Goal: Task Accomplishment & Management: Manage account settings

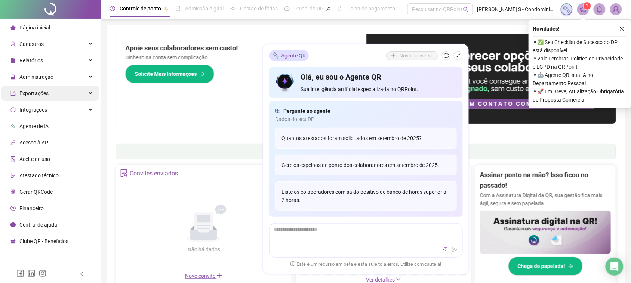
click at [68, 100] on div "Exportações" at bounding box center [50, 93] width 98 height 15
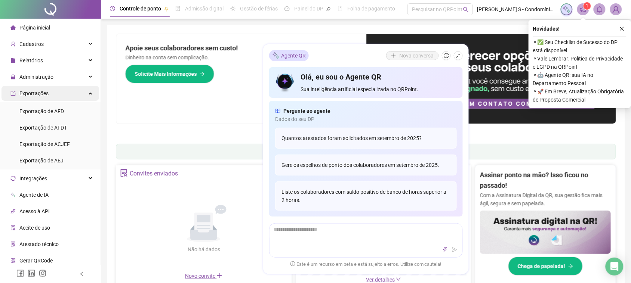
click at [68, 100] on div "Exportações" at bounding box center [50, 93] width 98 height 15
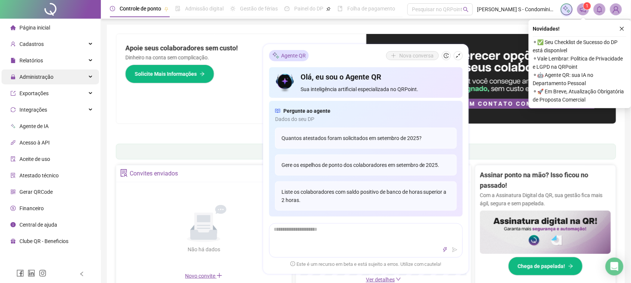
click at [72, 82] on div "Administração" at bounding box center [50, 77] width 98 height 15
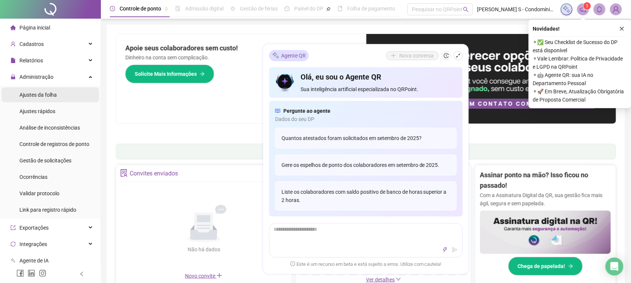
click at [55, 94] on span "Ajustes da folha" at bounding box center [37, 95] width 37 height 6
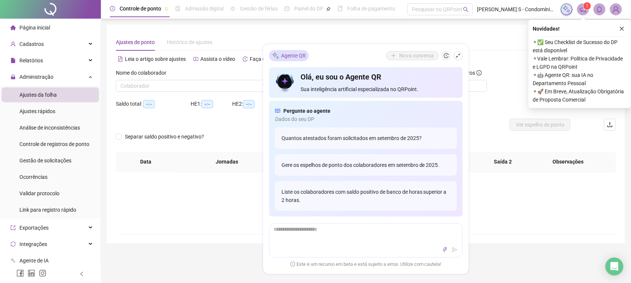
type input "**********"
click at [621, 29] on icon "close" at bounding box center [621, 28] width 5 height 5
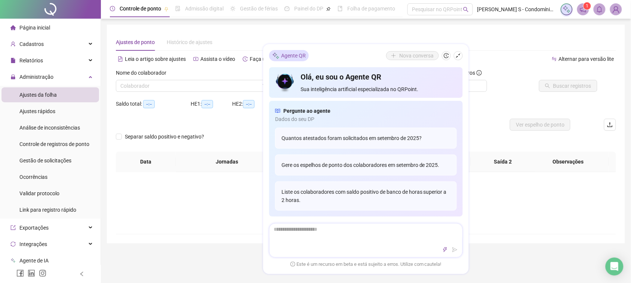
click at [417, 244] on div at bounding box center [366, 240] width 194 height 34
click at [167, 89] on input "search" at bounding box center [193, 85] width 147 height 11
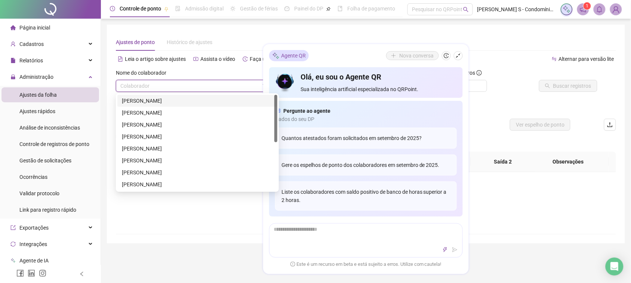
click at [163, 96] on div "[PERSON_NAME]" at bounding box center [197, 101] width 160 height 12
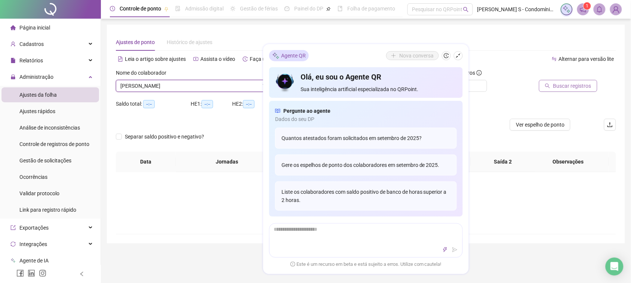
click at [574, 84] on span "Buscar registros" at bounding box center [572, 86] width 38 height 8
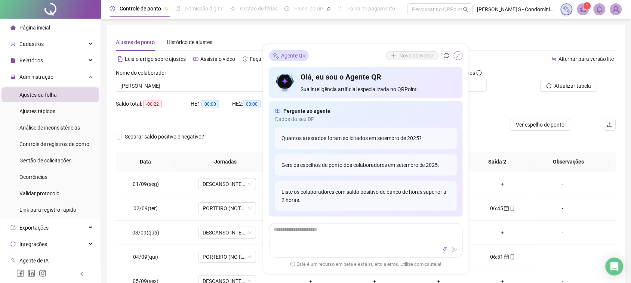
click at [460, 56] on icon "shrink" at bounding box center [458, 55] width 5 height 5
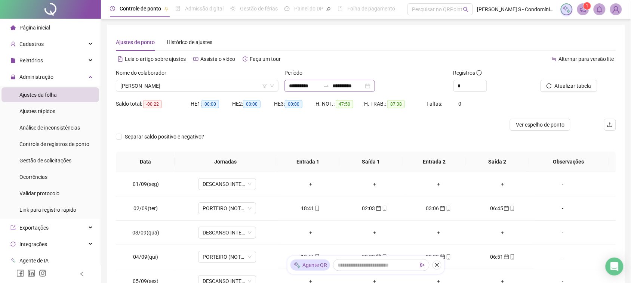
click at [375, 86] on div "**********" at bounding box center [329, 86] width 90 height 12
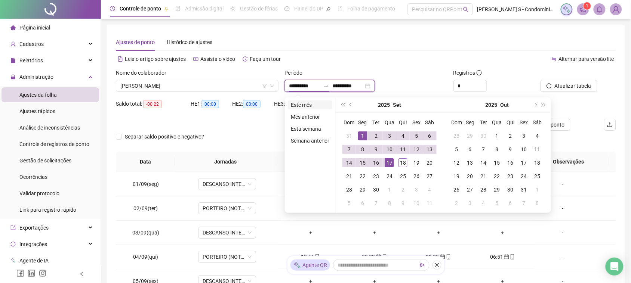
type input "**********"
click at [300, 102] on li "Este mês" at bounding box center [310, 105] width 44 height 9
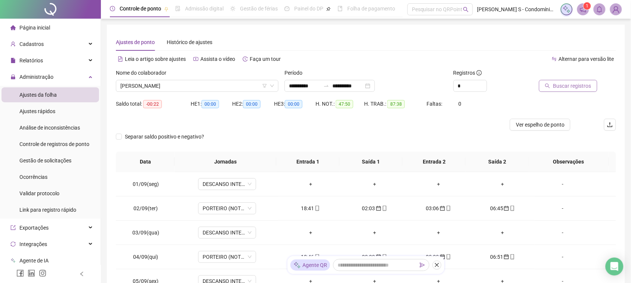
click at [558, 81] on button "Buscar registros" at bounding box center [568, 86] width 58 height 12
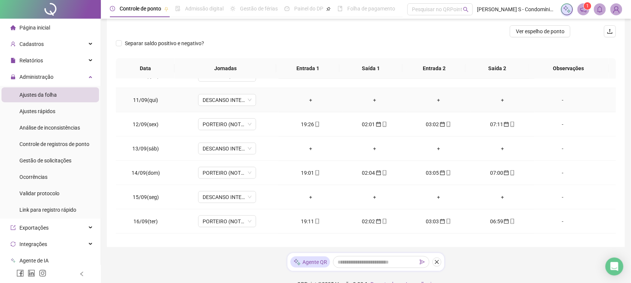
scroll to position [279, 0]
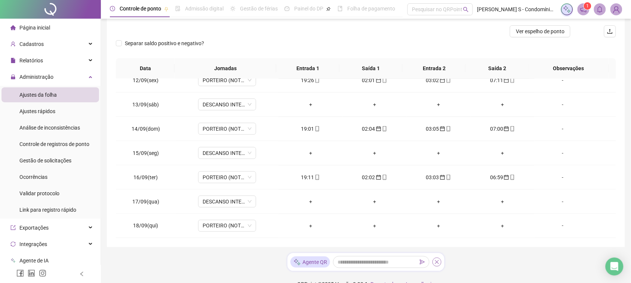
click at [437, 265] on button "button" at bounding box center [436, 262] width 9 height 9
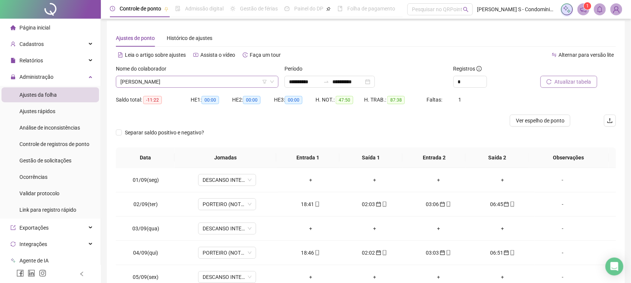
scroll to position [0, 0]
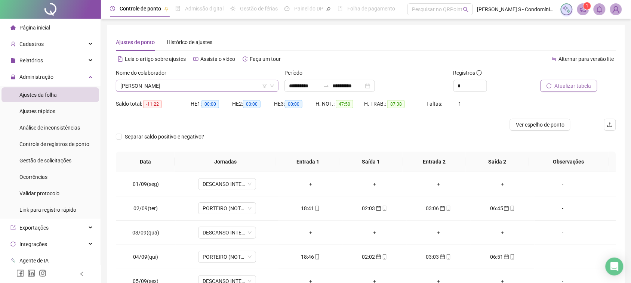
click at [212, 89] on span "[PERSON_NAME]" at bounding box center [197, 85] width 154 height 11
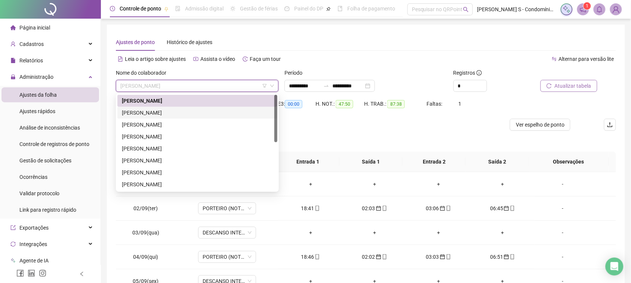
click at [174, 109] on div "[PERSON_NAME]" at bounding box center [197, 113] width 151 height 8
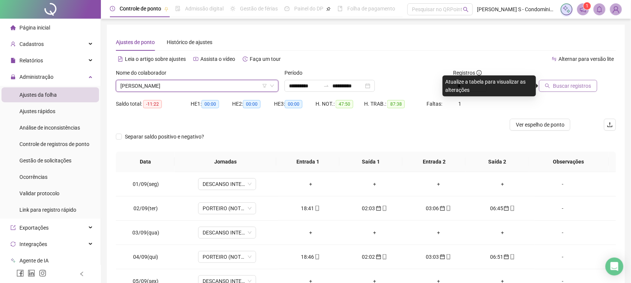
click at [567, 85] on span "Buscar registros" at bounding box center [572, 86] width 38 height 8
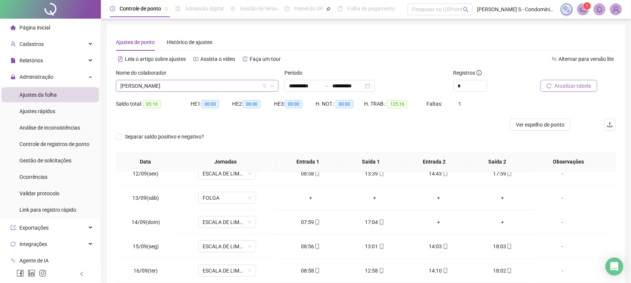
click at [167, 88] on span "[PERSON_NAME]" at bounding box center [197, 85] width 154 height 11
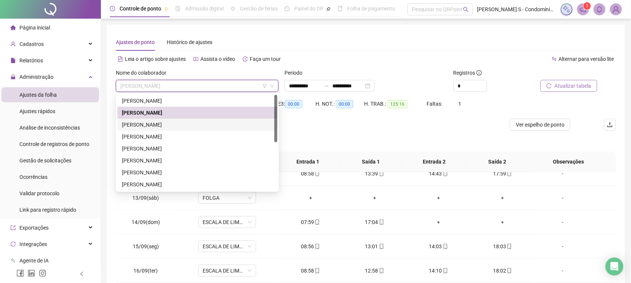
click at [163, 124] on div "[PERSON_NAME]" at bounding box center [197, 125] width 151 height 8
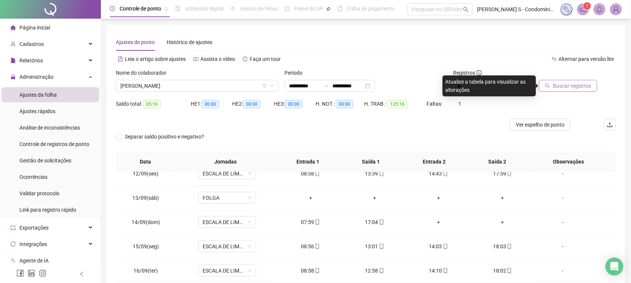
click at [578, 82] on button "Buscar registros" at bounding box center [568, 86] width 58 height 12
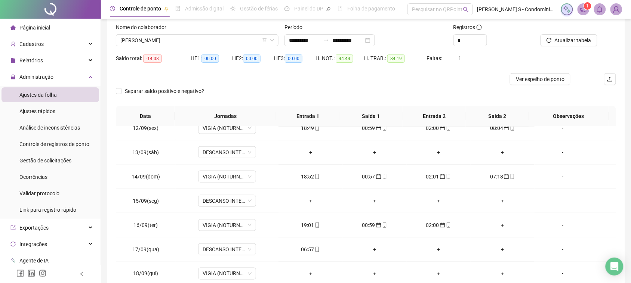
scroll to position [90, 0]
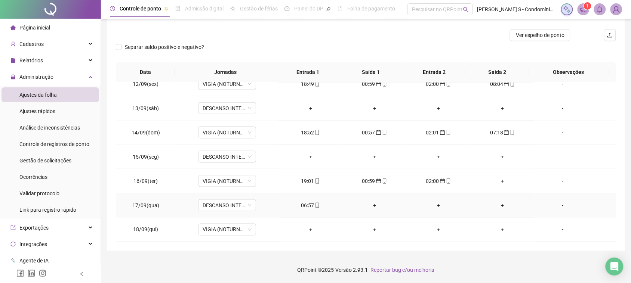
click at [303, 207] on div "06:57" at bounding box center [310, 205] width 52 height 8
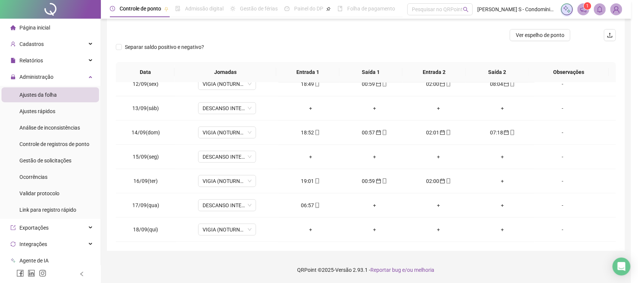
type input "**********"
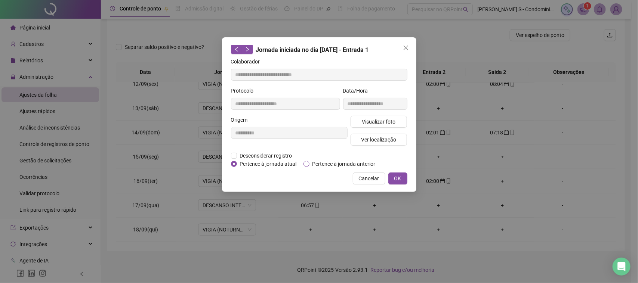
click at [319, 160] on span "Pertence à jornada anterior" at bounding box center [343, 164] width 69 height 8
click at [393, 174] on button "OK" at bounding box center [397, 179] width 19 height 12
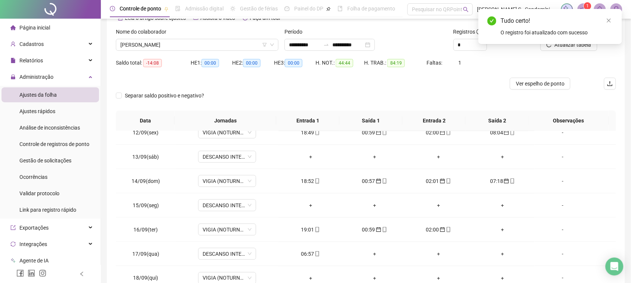
scroll to position [0, 0]
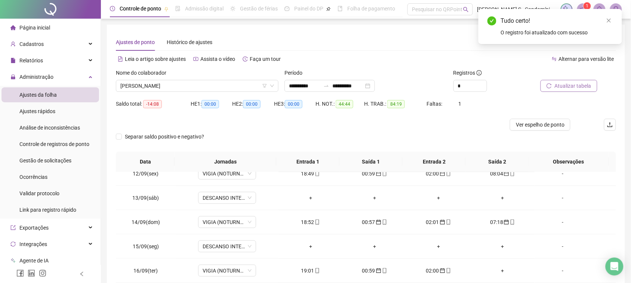
click at [578, 88] on span "Atualizar tabela" at bounding box center [573, 86] width 37 height 8
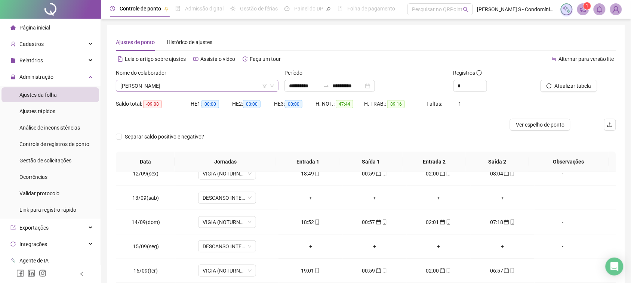
click at [166, 83] on span "[PERSON_NAME]" at bounding box center [197, 85] width 154 height 11
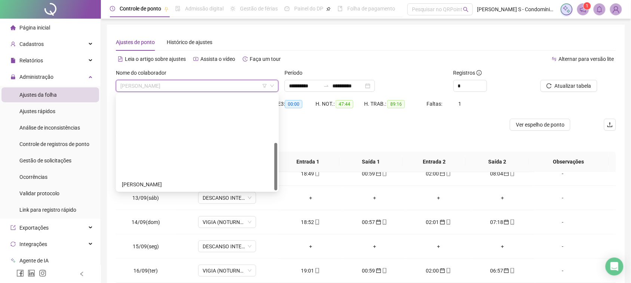
scroll to position [96, 0]
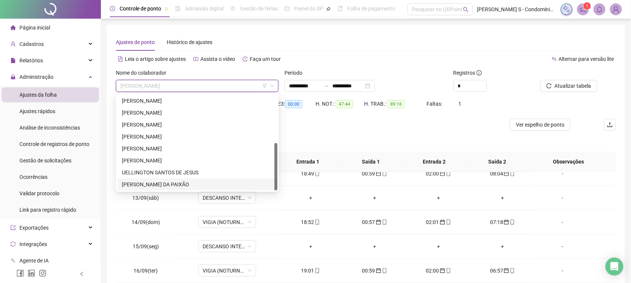
click at [151, 188] on div "[PERSON_NAME] DA PAIXÃO" at bounding box center [197, 185] width 151 height 8
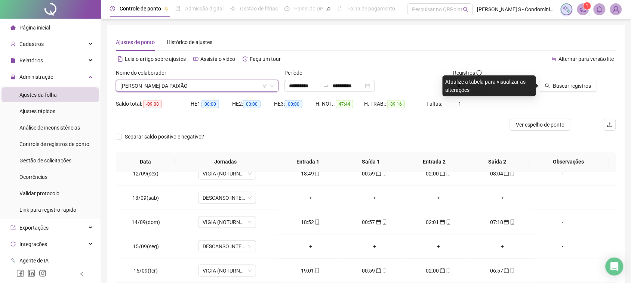
click at [558, 79] on div at bounding box center [567, 74] width 60 height 11
click at [559, 82] on span "Buscar registros" at bounding box center [572, 86] width 38 height 8
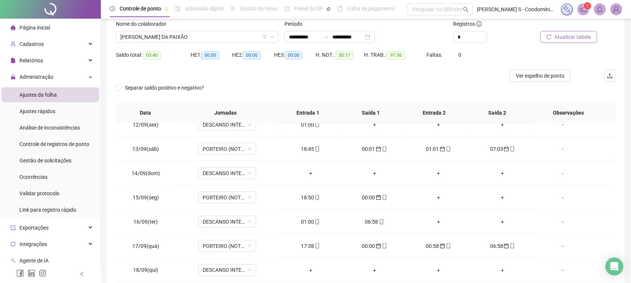
scroll to position [90, 0]
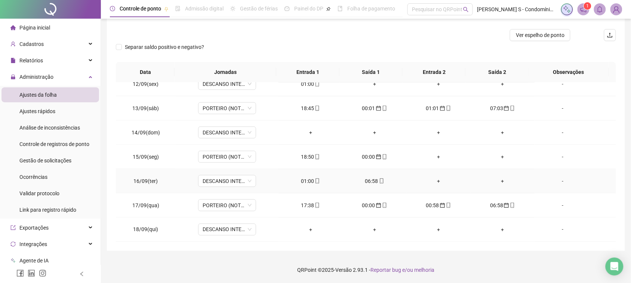
click at [306, 182] on div "01:00" at bounding box center [310, 181] width 52 height 8
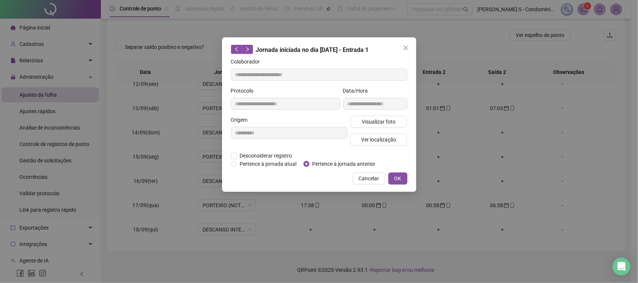
click at [310, 164] on span "Pertence à jornada anterior" at bounding box center [343, 164] width 69 height 8
click at [397, 178] on span "OK" at bounding box center [397, 179] width 7 height 8
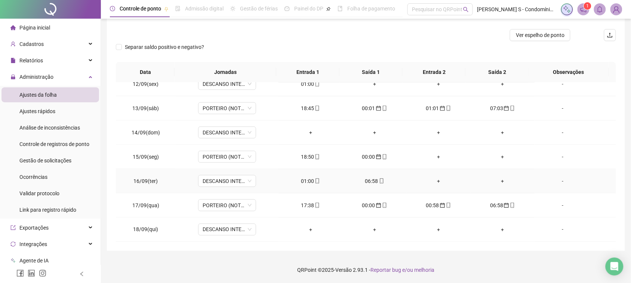
click at [370, 184] on div "06:58" at bounding box center [375, 181] width 52 height 8
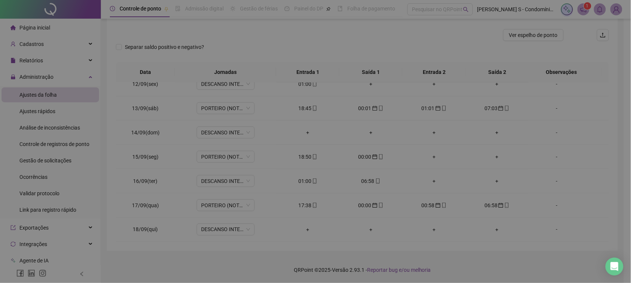
type input "**********"
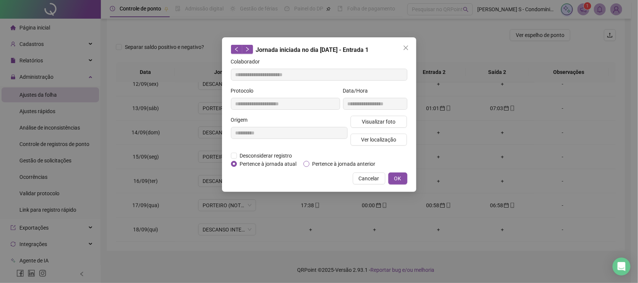
type input "**********"
click at [311, 163] on span "Pertence à jornada anterior" at bounding box center [343, 164] width 69 height 8
click at [395, 175] on span "OK" at bounding box center [397, 179] width 7 height 8
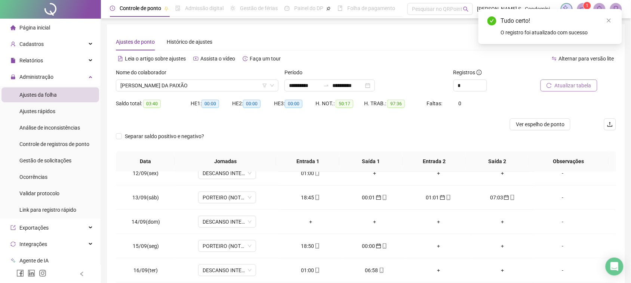
scroll to position [0, 0]
click at [576, 88] on span "Atualizar tabela" at bounding box center [573, 86] width 37 height 8
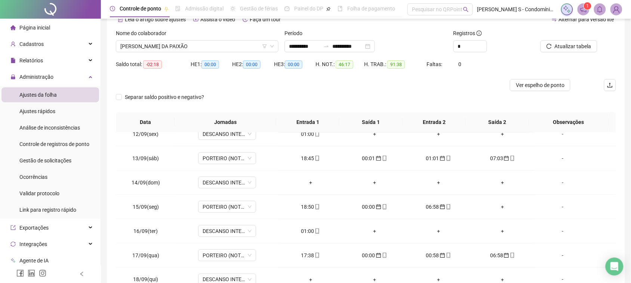
scroll to position [90, 0]
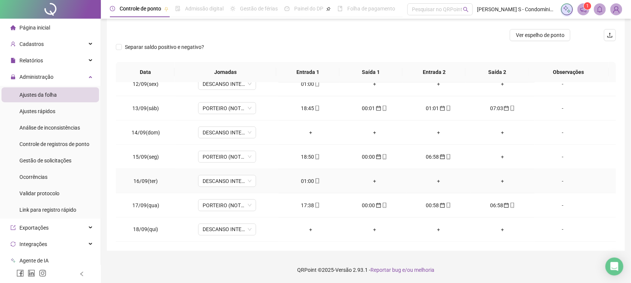
click at [315, 183] on icon "mobile" at bounding box center [317, 181] width 5 height 5
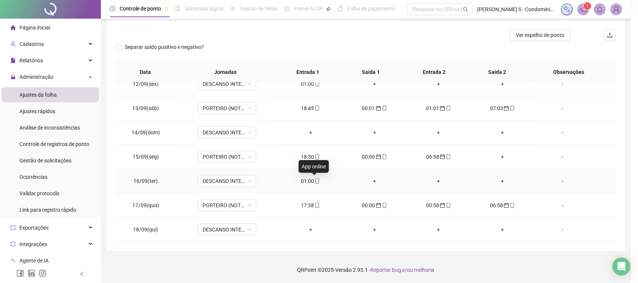
type input "**********"
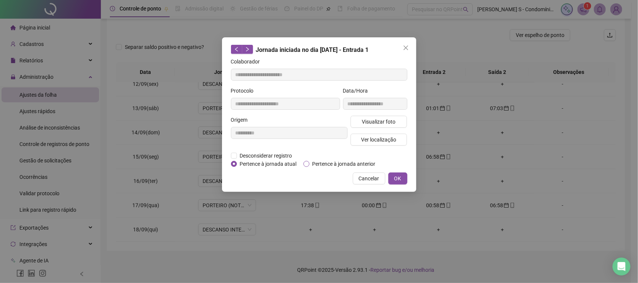
click at [311, 162] on span "Pertence à jornada anterior" at bounding box center [343, 164] width 69 height 8
click at [404, 177] on button "OK" at bounding box center [397, 179] width 19 height 12
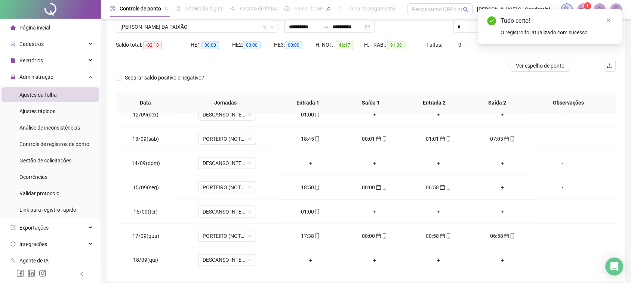
scroll to position [43, 0]
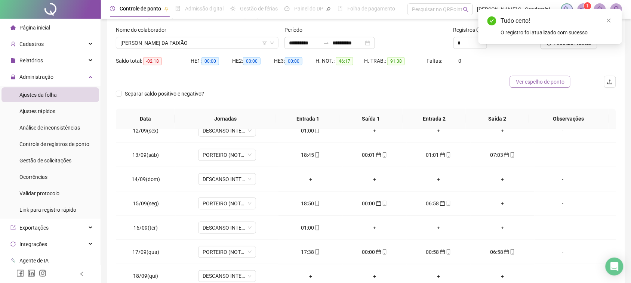
click at [562, 82] on span "Ver espelho de ponto" at bounding box center [540, 82] width 49 height 8
click at [576, 62] on div "Saldo total: -02:18 HE 1: 00:00 HE 2: 00:00 HE 3: 00:00 H. NOT.: 46:17 H. TRAB.…" at bounding box center [366, 65] width 500 height 21
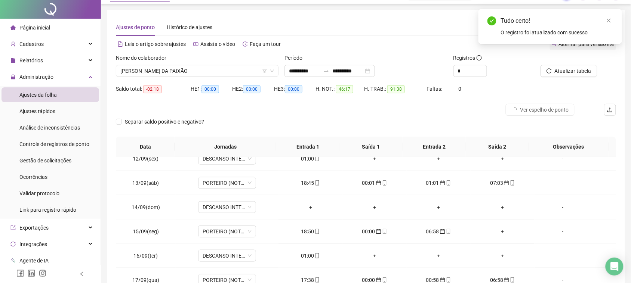
scroll to position [0, 0]
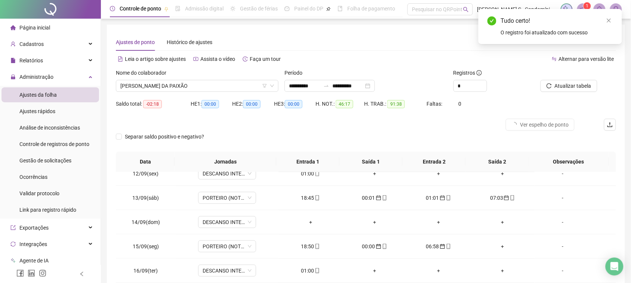
click at [565, 92] on div "Atualizar tabela" at bounding box center [576, 83] width 84 height 29
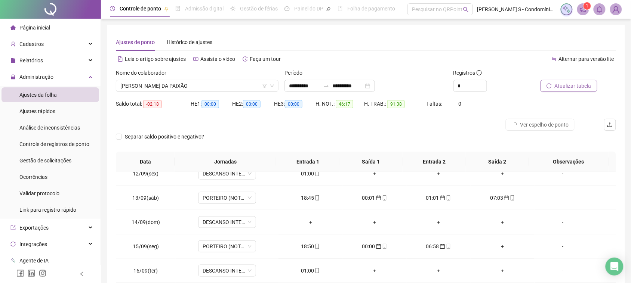
click at [565, 90] on button "Atualizar tabela" at bounding box center [568, 86] width 57 height 12
click at [187, 84] on span "[PERSON_NAME] DA PAIXÃO" at bounding box center [197, 85] width 154 height 11
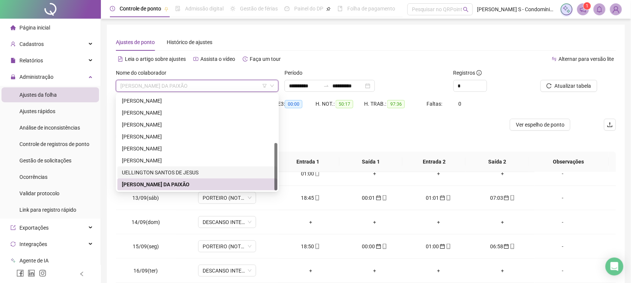
click at [165, 169] on div "UELLINGTON SANTOS DE JESUS" at bounding box center [197, 173] width 151 height 8
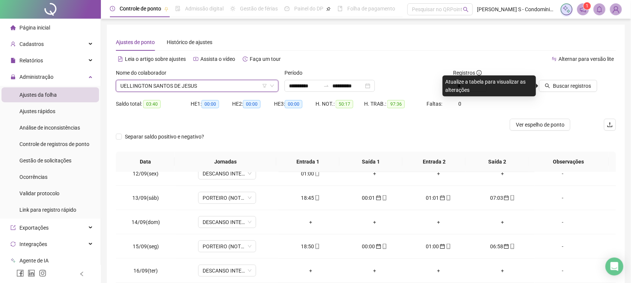
click at [555, 79] on div at bounding box center [567, 74] width 60 height 11
click at [555, 81] on button "Buscar registros" at bounding box center [568, 86] width 58 height 12
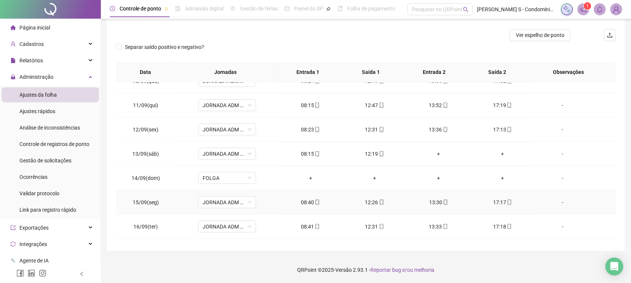
scroll to position [279, 0]
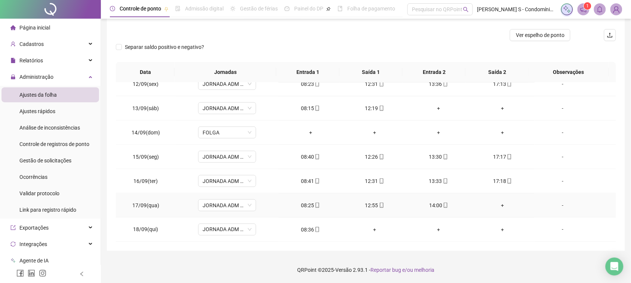
click at [497, 206] on div "+" at bounding box center [502, 205] width 52 height 8
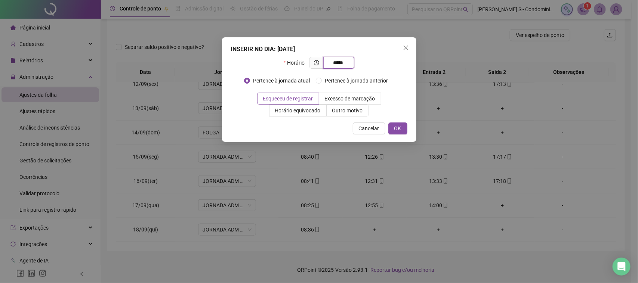
type input "*****"
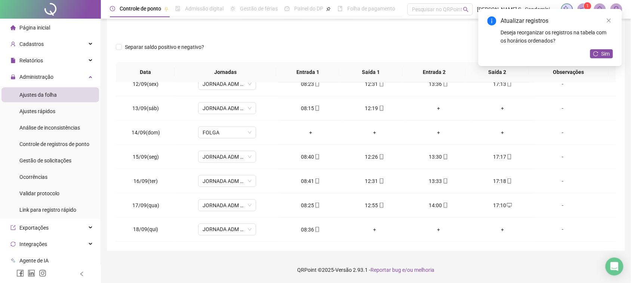
click at [608, 61] on div "Atualizar registros Deseja reorganizar os registros na tabela com os horários o…" at bounding box center [550, 37] width 144 height 57
click at [608, 55] on span "Sim" at bounding box center [605, 54] width 9 height 8
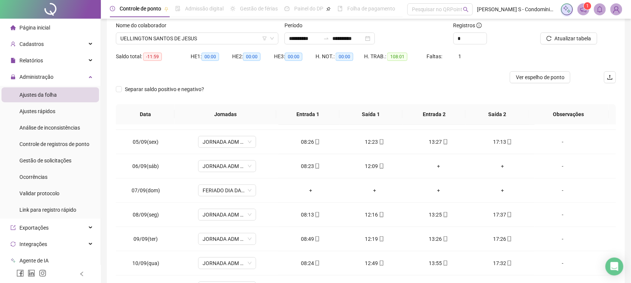
scroll to position [0, 0]
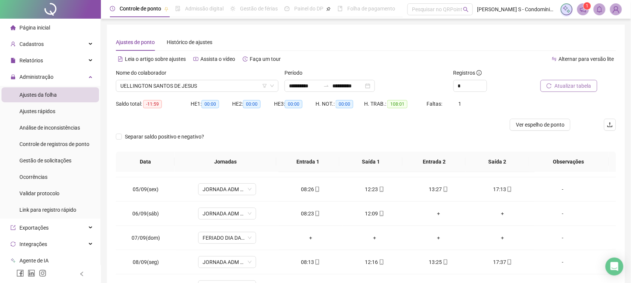
click at [586, 88] on span "Atualizar tabela" at bounding box center [573, 86] width 37 height 8
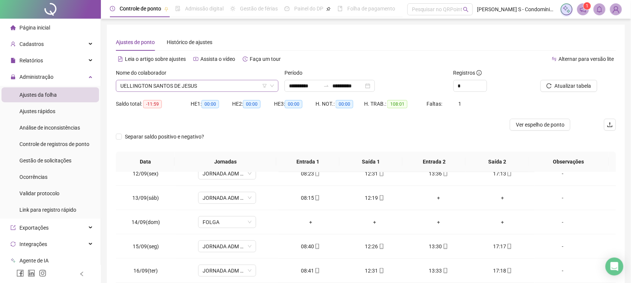
click at [160, 88] on span "UELLINGTON SANTOS DE JESUS" at bounding box center [197, 85] width 154 height 11
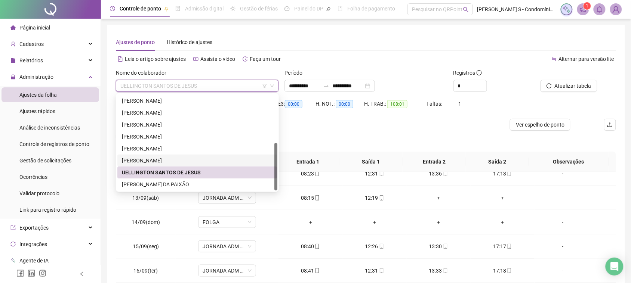
click at [159, 164] on div "[PERSON_NAME]" at bounding box center [197, 161] width 151 height 8
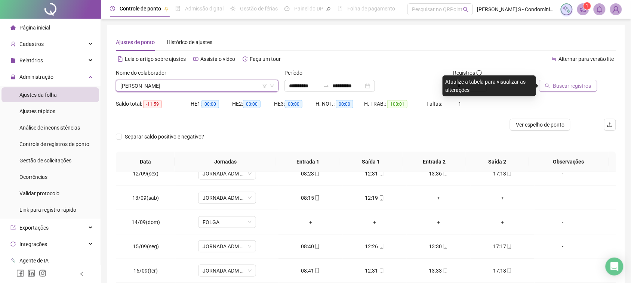
click at [546, 88] on button "Buscar registros" at bounding box center [568, 86] width 58 height 12
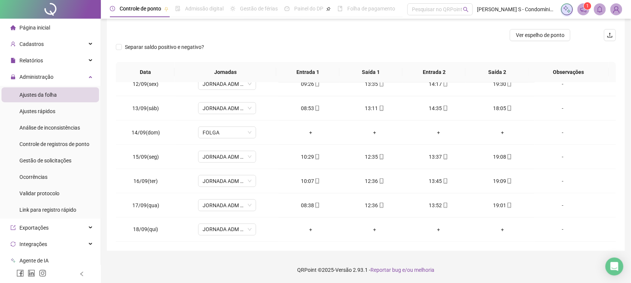
scroll to position [43, 0]
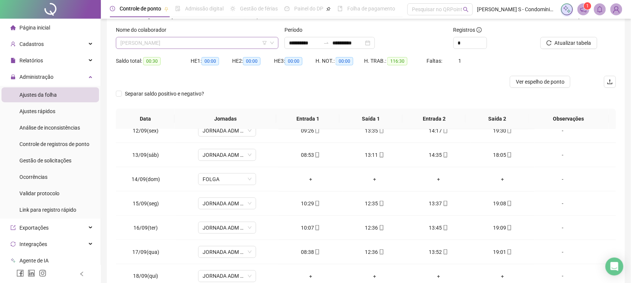
click at [161, 44] on span "[PERSON_NAME]" at bounding box center [197, 42] width 154 height 11
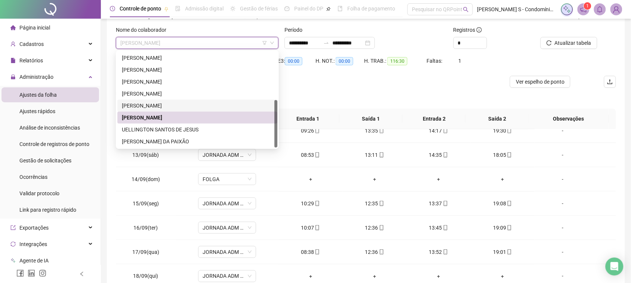
click at [181, 107] on div "[PERSON_NAME]" at bounding box center [197, 106] width 151 height 8
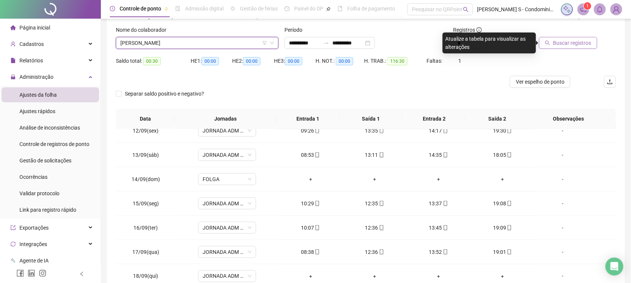
click at [550, 41] on icon "search" at bounding box center [547, 42] width 5 height 5
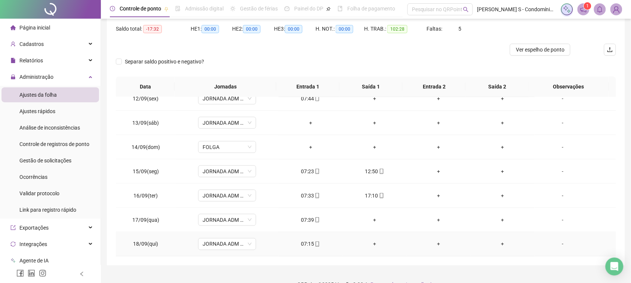
scroll to position [90, 0]
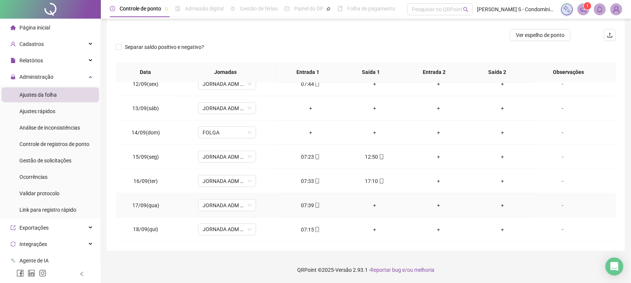
click at [367, 207] on div "+" at bounding box center [375, 205] width 52 height 8
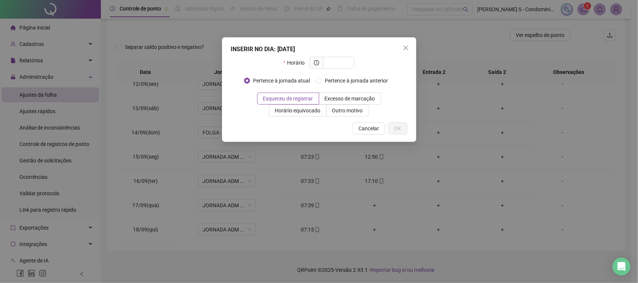
type input "*"
type input "*****"
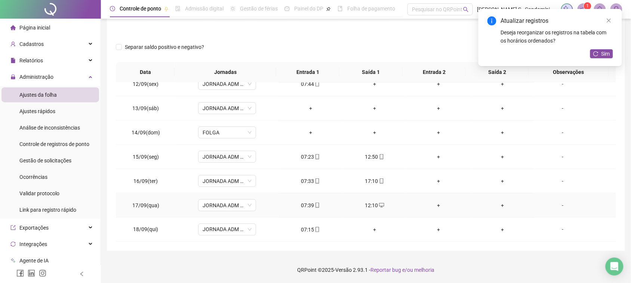
click at [434, 206] on div "+" at bounding box center [439, 205] width 52 height 8
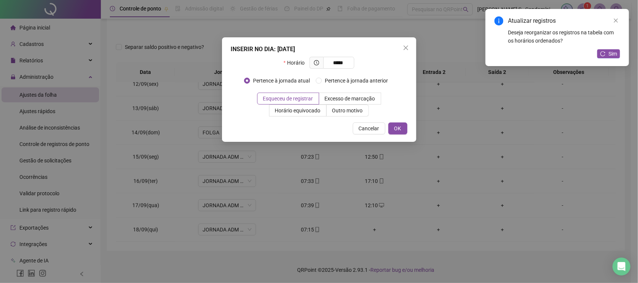
type input "*****"
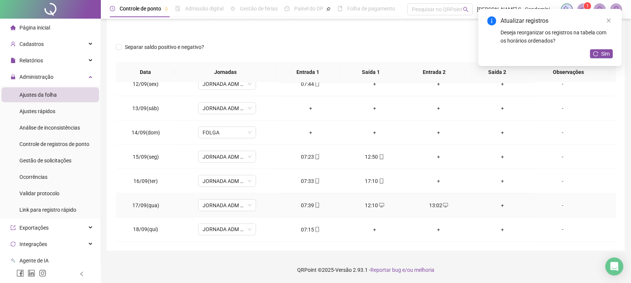
click at [498, 208] on div "+" at bounding box center [502, 205] width 52 height 8
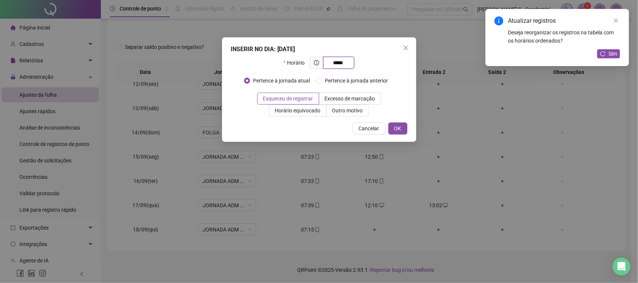
type input "*****"
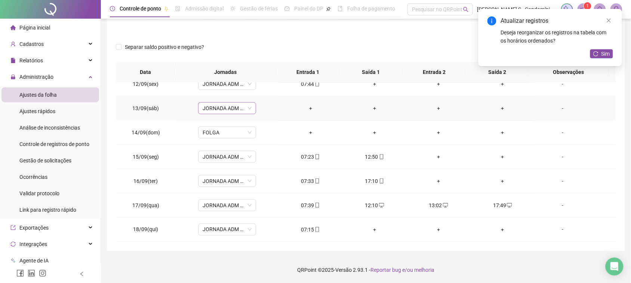
drag, startPoint x: 253, startPoint y: 109, endPoint x: 247, endPoint y: 113, distance: 6.7
click at [250, 112] on div "JORNADA ADM (SÁBADO)" at bounding box center [227, 108] width 58 height 12
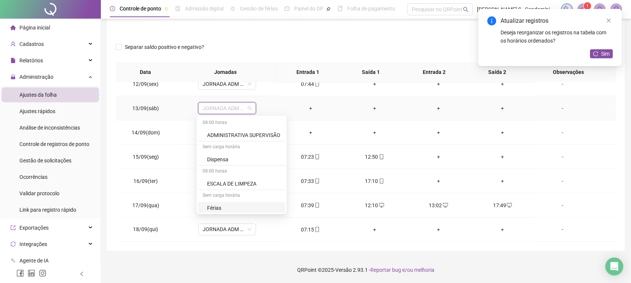
scroll to position [47, 0]
click at [228, 184] on div "Folga" at bounding box center [244, 186] width 74 height 8
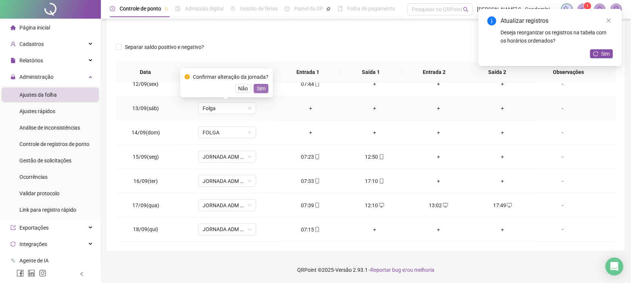
click at [259, 89] on span "Sim" at bounding box center [261, 88] width 9 height 8
click at [609, 22] on icon "close" at bounding box center [608, 20] width 5 height 5
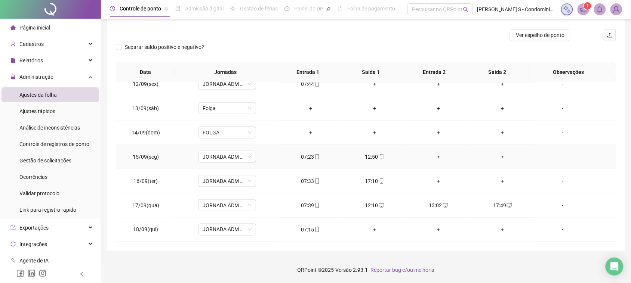
click at [435, 163] on td "+" at bounding box center [439, 157] width 64 height 24
click at [436, 157] on div "+" at bounding box center [439, 157] width 52 height 8
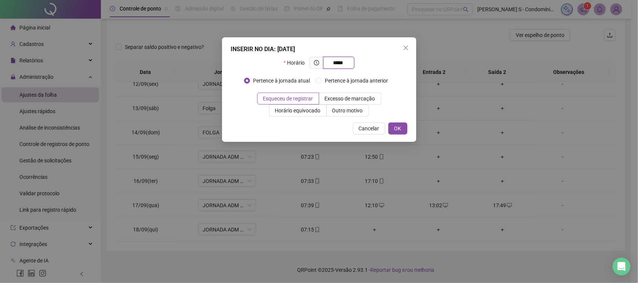
type input "*****"
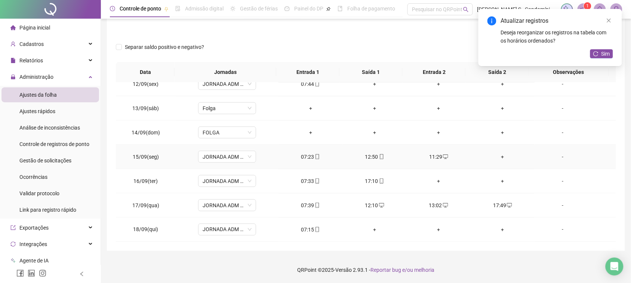
click at [494, 160] on div "+" at bounding box center [502, 157] width 52 height 8
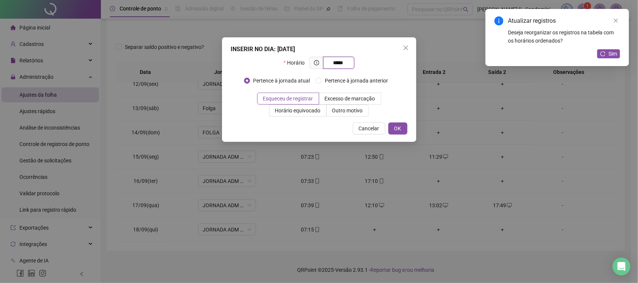
type input "*****"
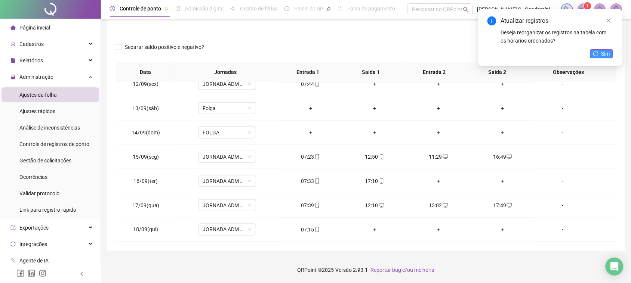
click at [604, 57] on span "Sim" at bounding box center [605, 54] width 9 height 8
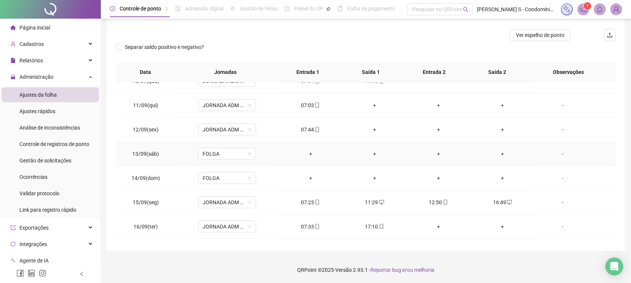
scroll to position [185, 0]
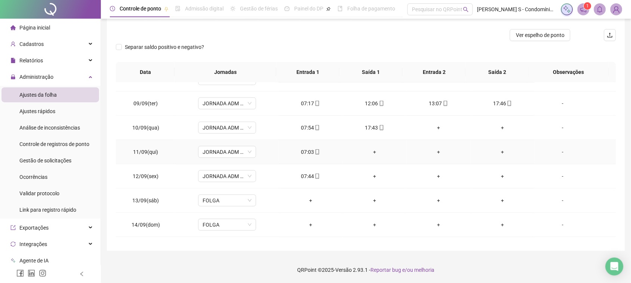
click at [369, 148] on td "+" at bounding box center [375, 152] width 64 height 24
click at [371, 150] on div "+" at bounding box center [375, 152] width 52 height 8
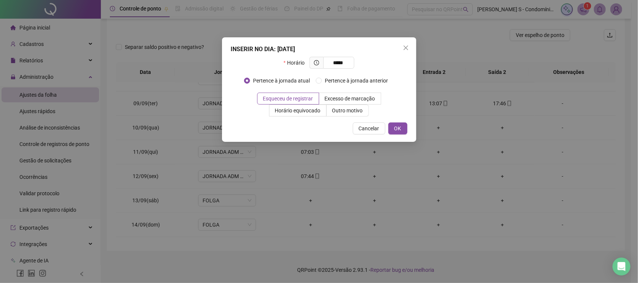
type input "*****"
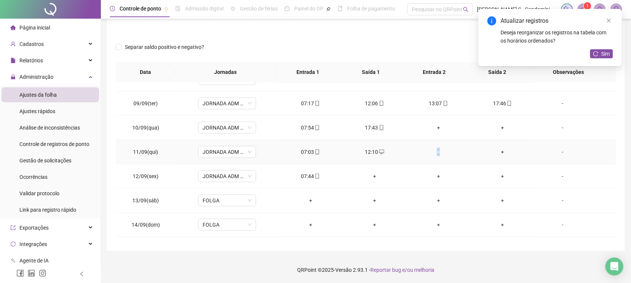
click at [435, 150] on div "+" at bounding box center [439, 152] width 52 height 8
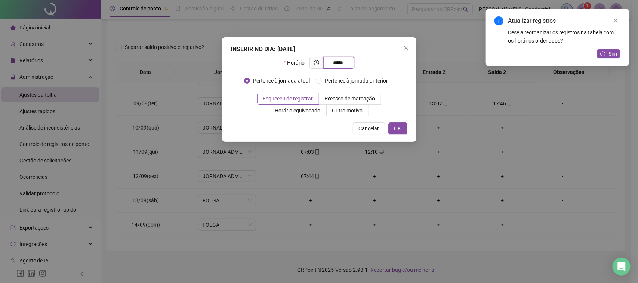
type input "*****"
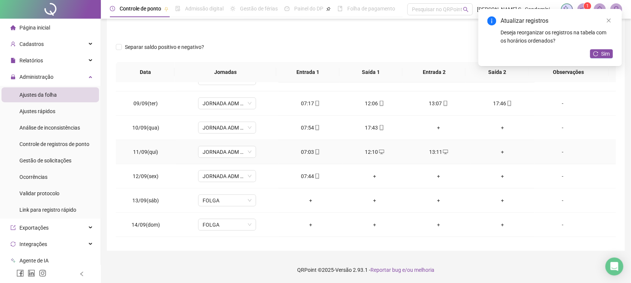
click at [501, 154] on div "+" at bounding box center [502, 152] width 52 height 8
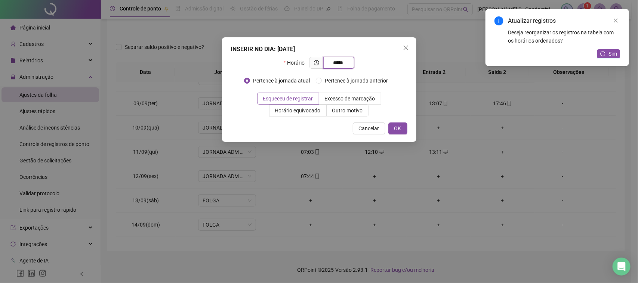
type input "*****"
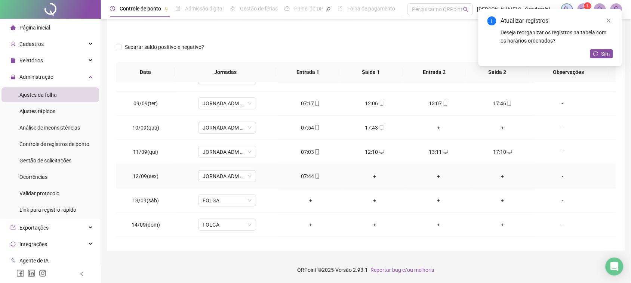
click at [375, 175] on div "+" at bounding box center [375, 176] width 52 height 8
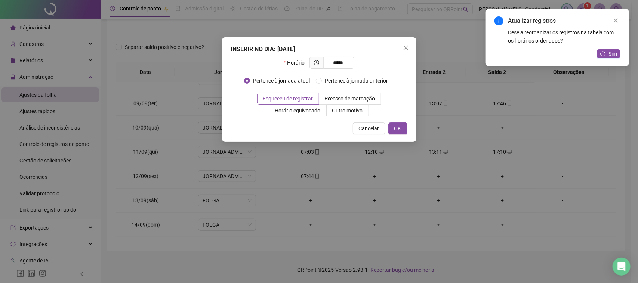
type input "*****"
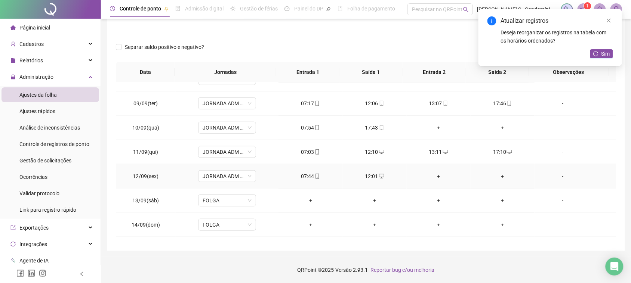
click at [434, 176] on div "+" at bounding box center [439, 176] width 52 height 8
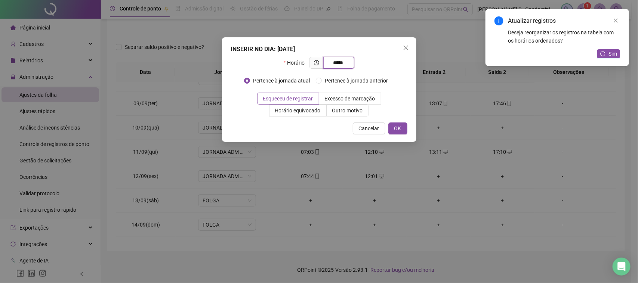
type input "*****"
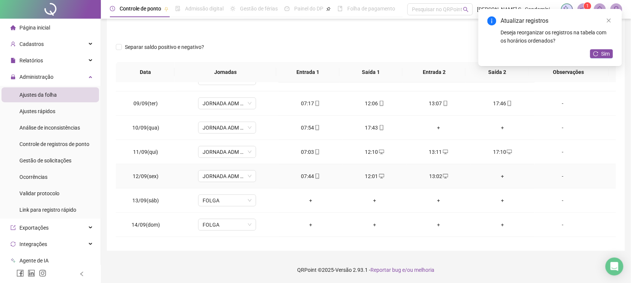
click at [501, 169] on td "+" at bounding box center [503, 176] width 64 height 24
click at [495, 178] on div "+" at bounding box center [502, 176] width 52 height 8
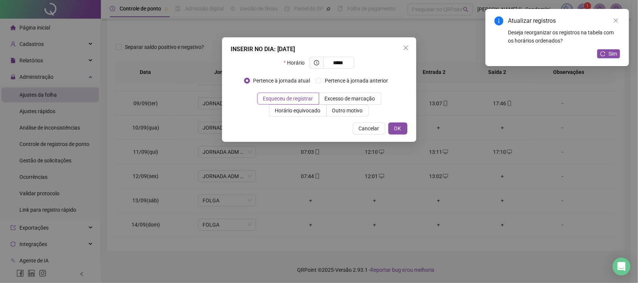
type input "*****"
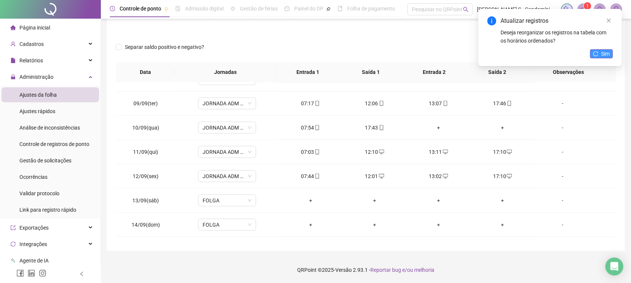
click at [605, 56] on span "Sim" at bounding box center [605, 54] width 9 height 8
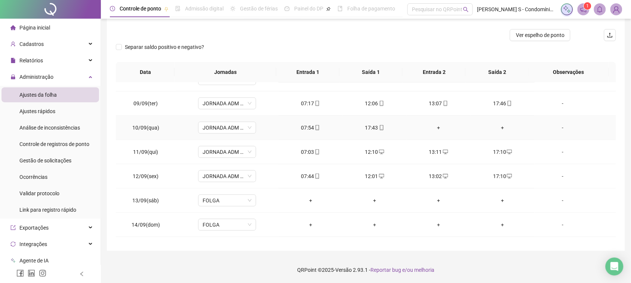
click at [431, 126] on div "+" at bounding box center [439, 128] width 52 height 8
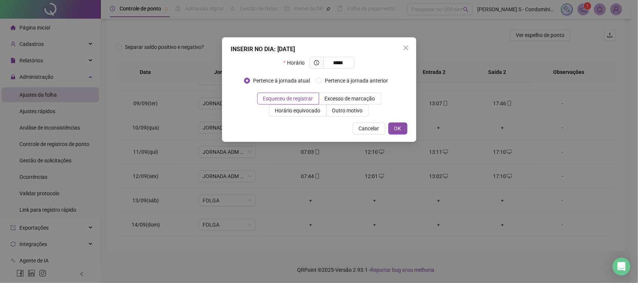
type input "*****"
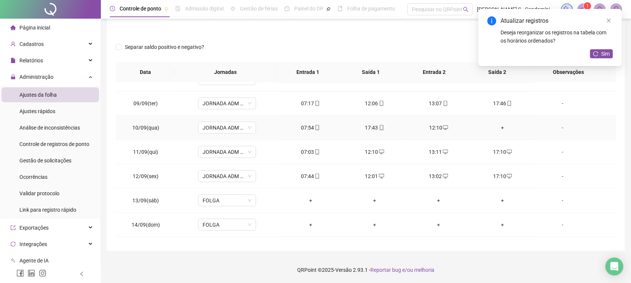
click at [492, 130] on div "+" at bounding box center [502, 128] width 52 height 8
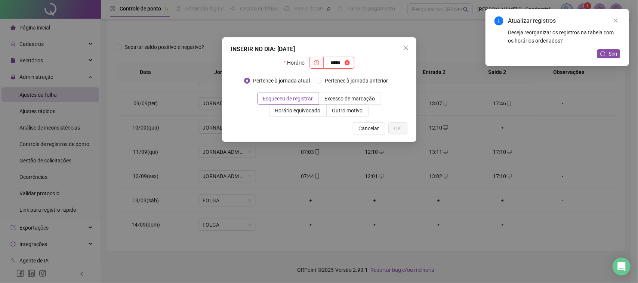
type input "*****"
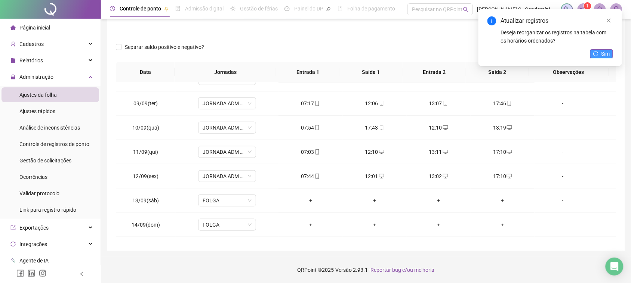
click at [604, 50] on span "Sim" at bounding box center [605, 54] width 9 height 8
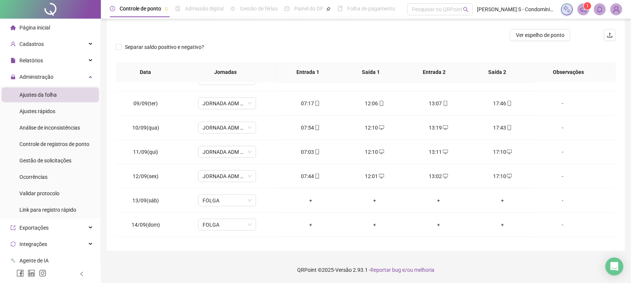
scroll to position [279, 0]
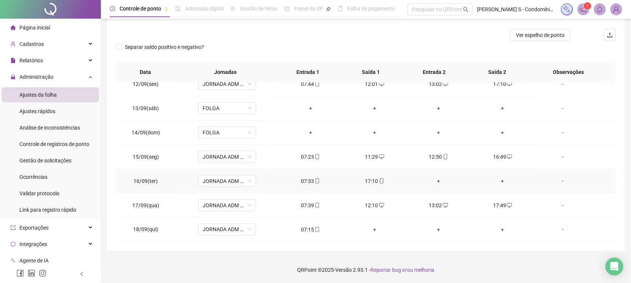
click at [432, 182] on div "+" at bounding box center [439, 181] width 52 height 8
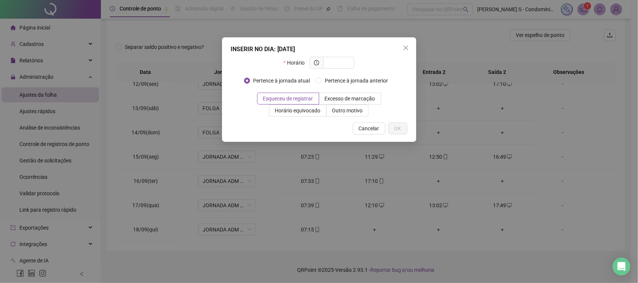
click at [624, 81] on div "INSERIR NO DIA : [DATE] Horário Pertence à jornada atual Pertence à jornada ant…" at bounding box center [319, 141] width 638 height 283
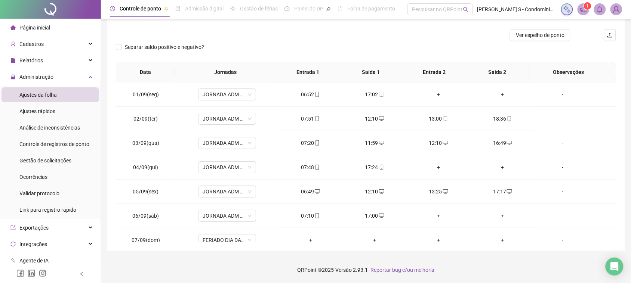
scroll to position [0, 0]
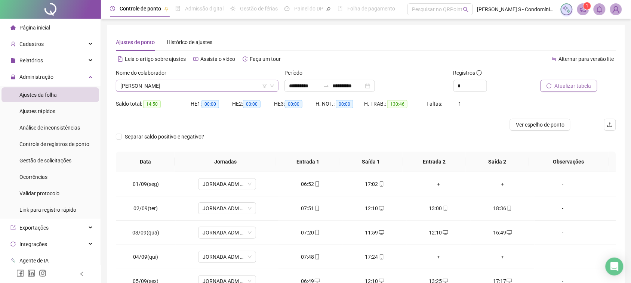
click at [185, 83] on span "[PERSON_NAME]" at bounding box center [197, 85] width 154 height 11
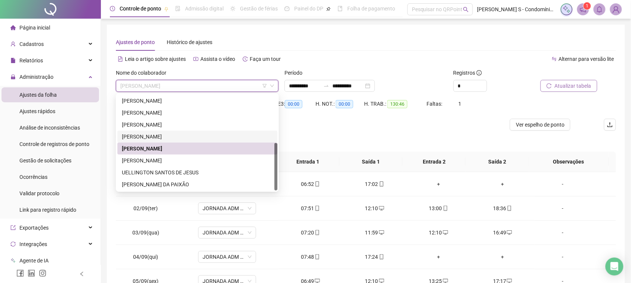
click at [166, 138] on div "[PERSON_NAME]" at bounding box center [197, 137] width 151 height 8
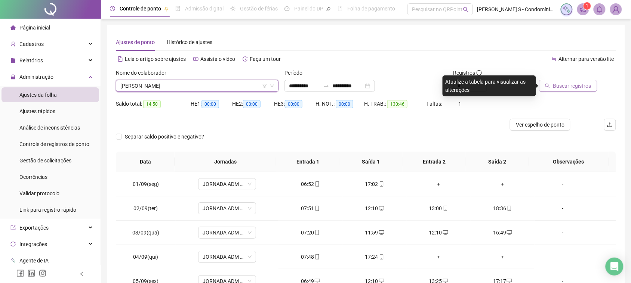
click at [545, 85] on button "Buscar registros" at bounding box center [568, 86] width 58 height 12
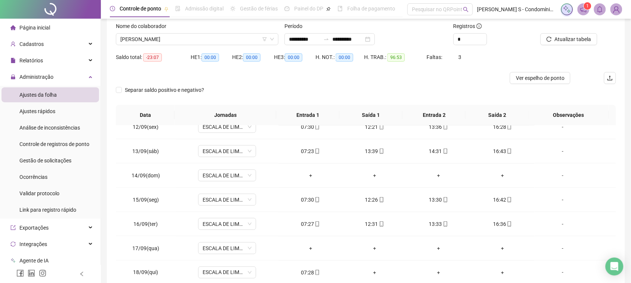
scroll to position [90, 0]
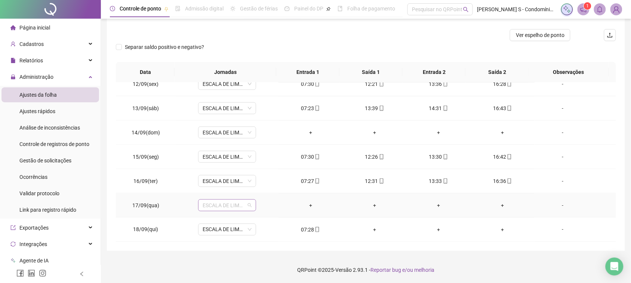
click at [236, 206] on span "ESCALA DE LIMPEZA" at bounding box center [227, 205] width 49 height 11
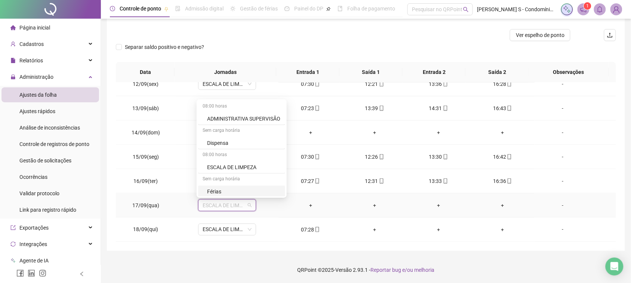
scroll to position [47, 0]
click at [232, 172] on div "Folga" at bounding box center [244, 169] width 74 height 8
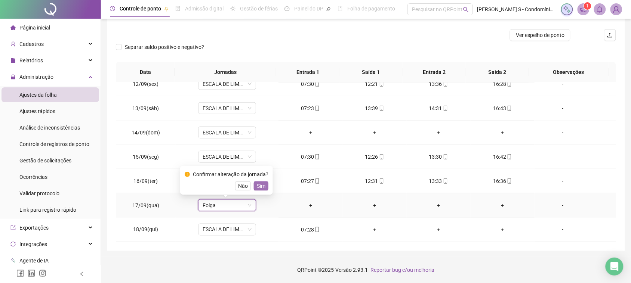
click at [265, 186] on button "Sim" at bounding box center [261, 186] width 15 height 9
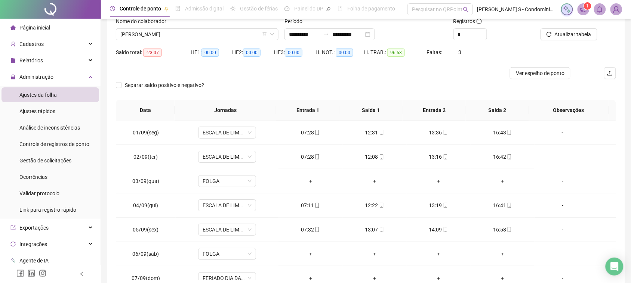
scroll to position [0, 0]
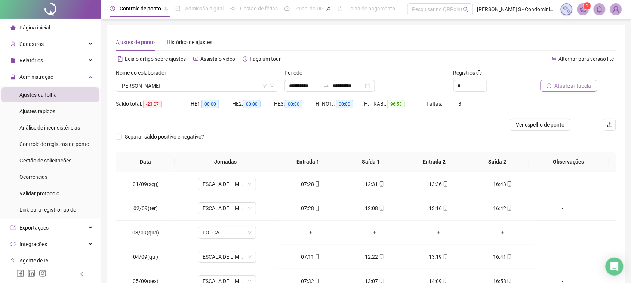
click at [559, 86] on span "Atualizar tabela" at bounding box center [573, 86] width 37 height 8
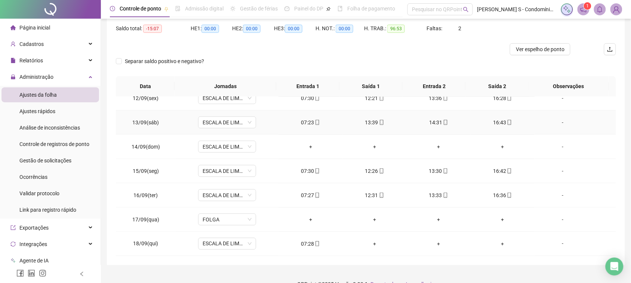
scroll to position [90, 0]
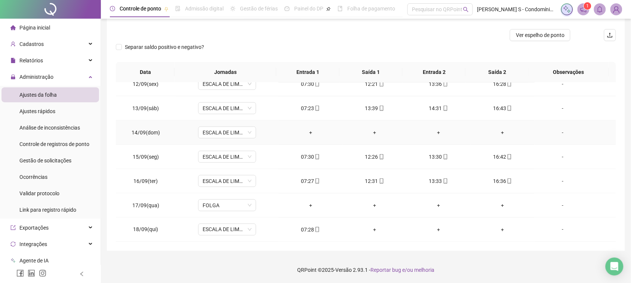
click at [313, 127] on td "+" at bounding box center [310, 133] width 64 height 24
click at [312, 129] on td "+" at bounding box center [310, 133] width 64 height 24
click at [312, 129] on div "+" at bounding box center [310, 133] width 52 height 8
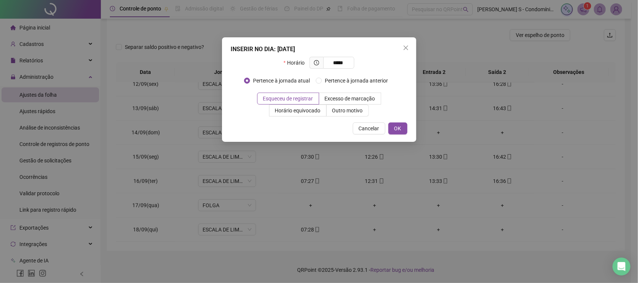
type input "*****"
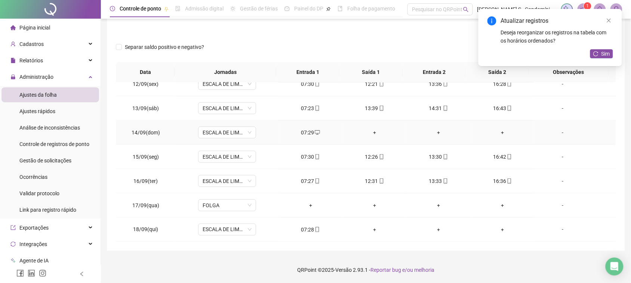
click at [372, 132] on div "+" at bounding box center [375, 133] width 52 height 8
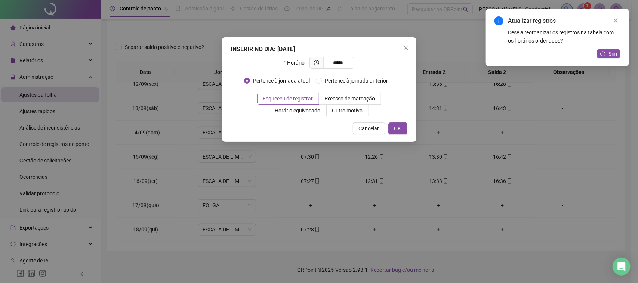
type input "*****"
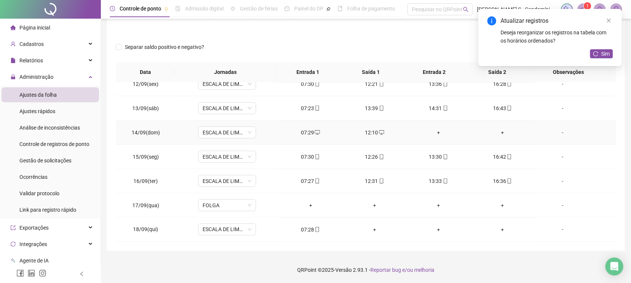
click at [434, 127] on td "+" at bounding box center [439, 133] width 64 height 24
click at [432, 138] on td "+" at bounding box center [439, 133] width 64 height 24
click at [436, 132] on div "+" at bounding box center [439, 133] width 52 height 8
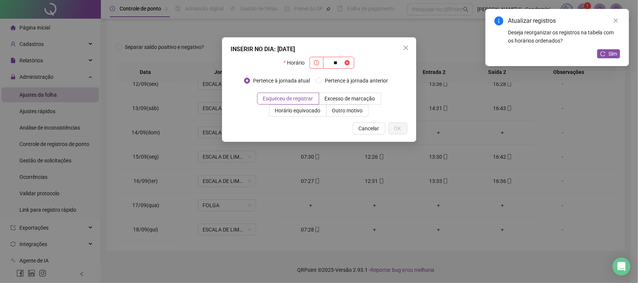
type input "*"
click at [444, 132] on div "INSERIR NO DIA : [DATE] Horário Pertence à jornada atual Pertence à jornada ant…" at bounding box center [319, 141] width 638 height 283
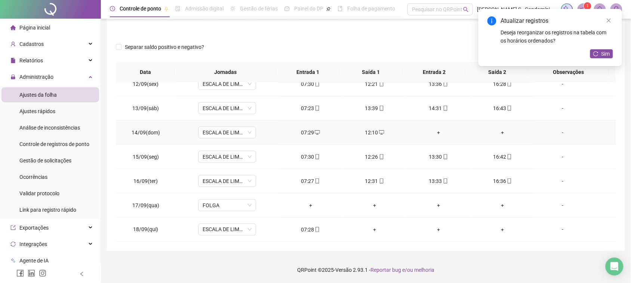
click at [434, 132] on div "+" at bounding box center [439, 133] width 52 height 8
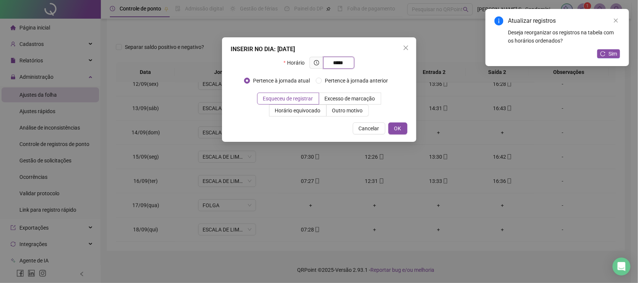
type input "*****"
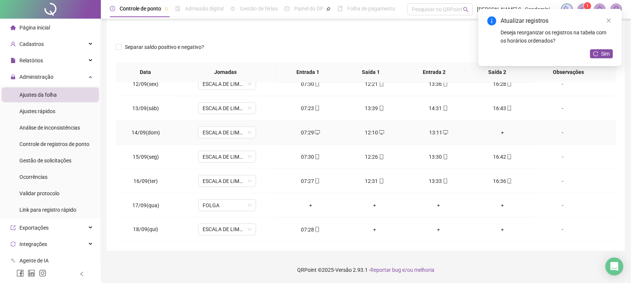
click at [491, 129] on div "+" at bounding box center [502, 133] width 52 height 8
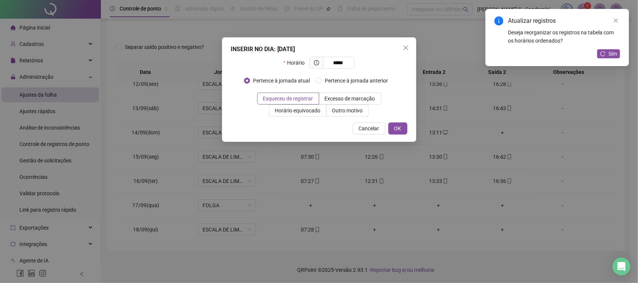
type input "*****"
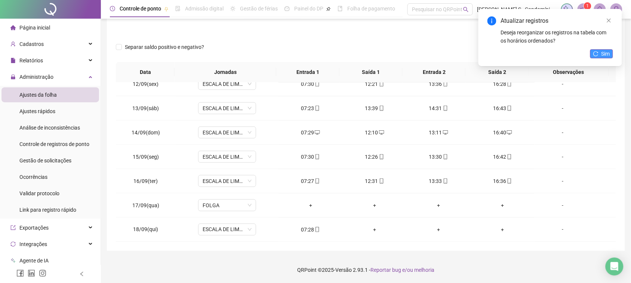
click at [604, 50] on span "Sim" at bounding box center [605, 54] width 9 height 8
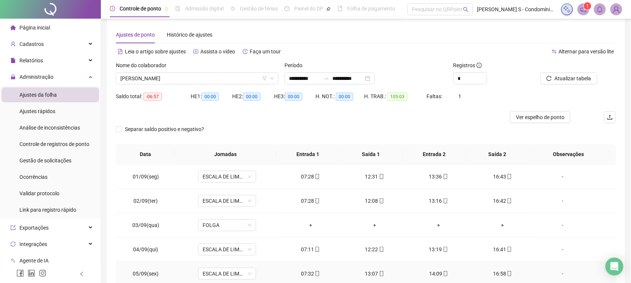
scroll to position [0, 0]
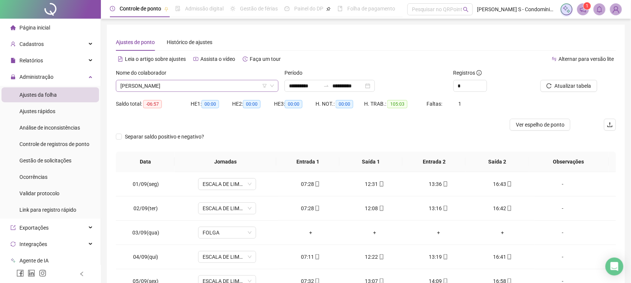
click at [201, 86] on span "[PERSON_NAME]" at bounding box center [197, 85] width 154 height 11
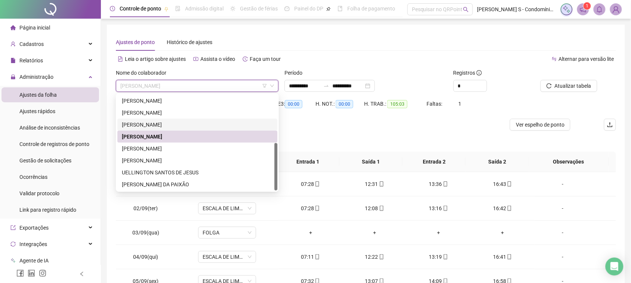
click at [176, 119] on div "[PERSON_NAME]" at bounding box center [197, 125] width 160 height 12
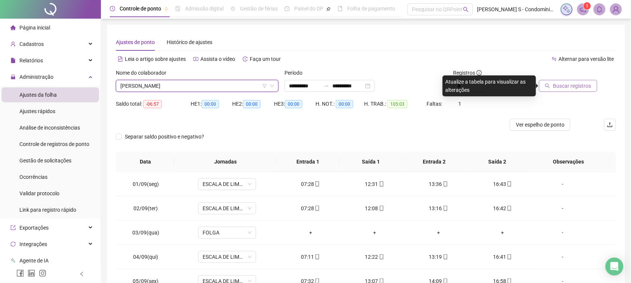
click at [567, 85] on span "Buscar registros" at bounding box center [572, 86] width 38 height 8
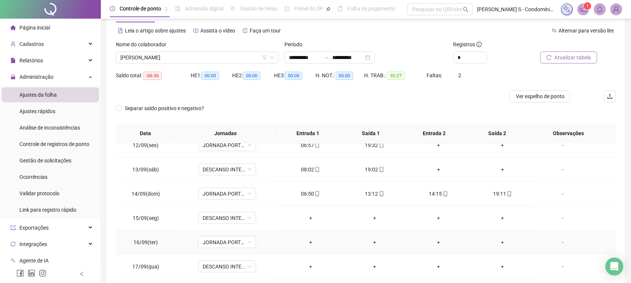
scroll to position [90, 0]
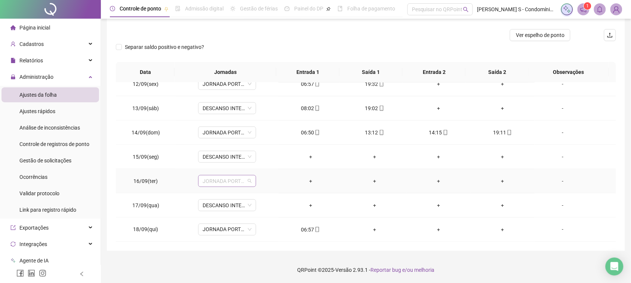
click at [247, 182] on span "JORNADA PORTEIRO (DIURNO)" at bounding box center [227, 181] width 49 height 11
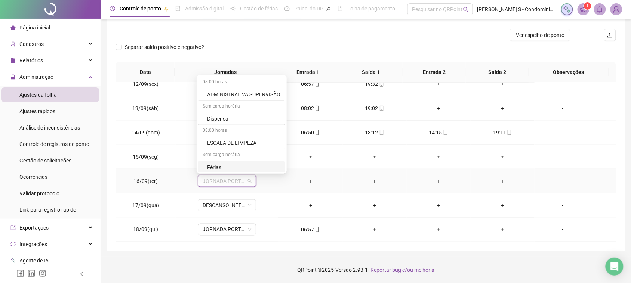
scroll to position [47, 0]
click at [234, 149] on div "Folga" at bounding box center [244, 145] width 74 height 8
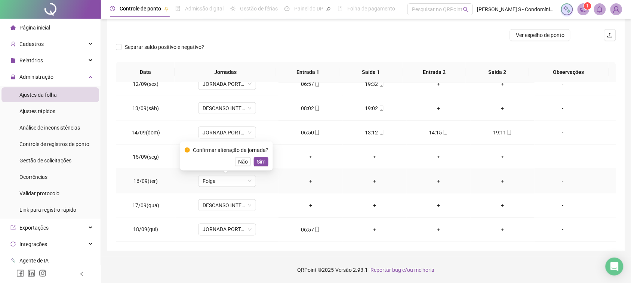
click at [268, 165] on div "Confirmar alteração da jornada? Não Sim" at bounding box center [226, 156] width 93 height 29
click at [263, 160] on span "Sim" at bounding box center [261, 162] width 9 height 8
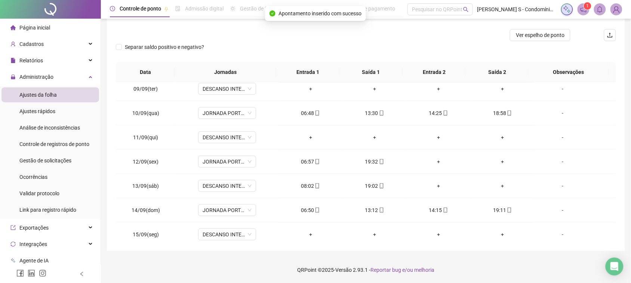
scroll to position [185, 0]
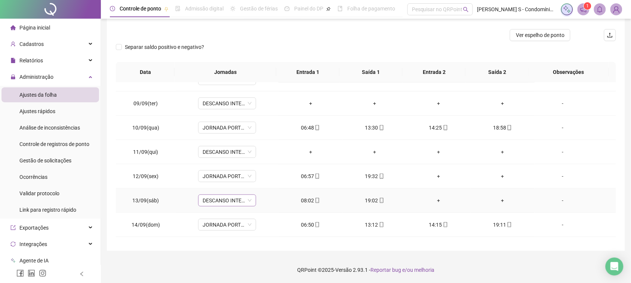
click at [248, 201] on span "DESCANSO INTER-JORNADA" at bounding box center [227, 200] width 49 height 11
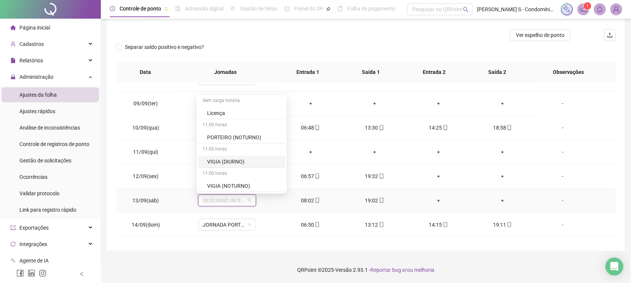
scroll to position [247, 0]
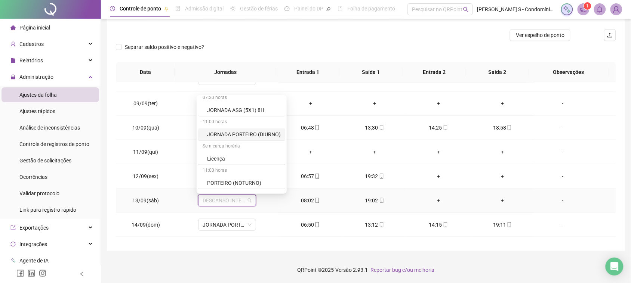
click at [256, 138] on div "JORNADA PORTEIRO (DIURNO)" at bounding box center [244, 134] width 74 height 8
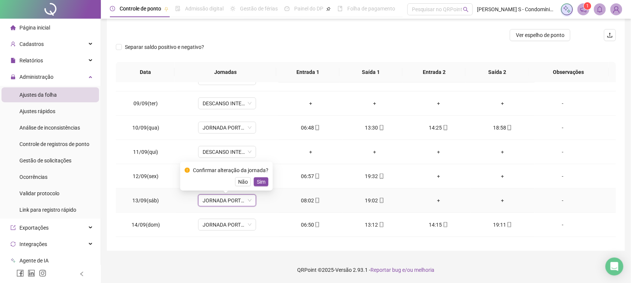
click at [262, 182] on span "Sim" at bounding box center [261, 182] width 9 height 8
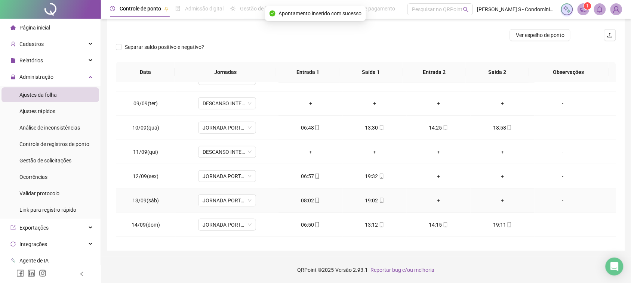
click at [558, 204] on div "-" at bounding box center [562, 201] width 44 height 8
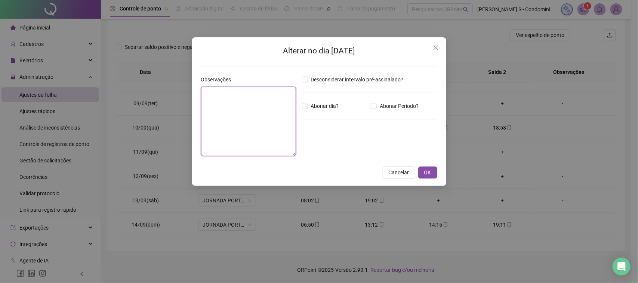
click at [270, 134] on textarea at bounding box center [248, 122] width 95 height 70
type textarea "*******"
click at [429, 173] on span "OK" at bounding box center [427, 173] width 7 height 8
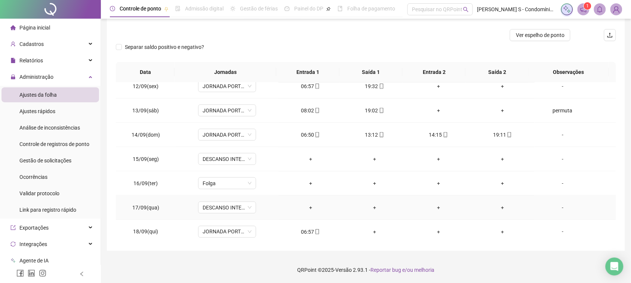
scroll to position [279, 0]
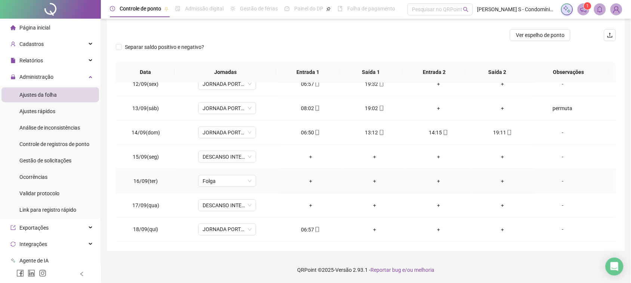
click at [558, 183] on div "-" at bounding box center [562, 181] width 44 height 8
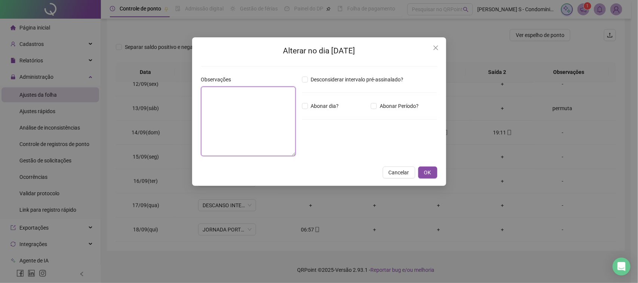
click at [240, 135] on textarea at bounding box center [248, 122] width 95 height 70
type textarea "*******"
click at [425, 172] on span "OK" at bounding box center [427, 173] width 7 height 8
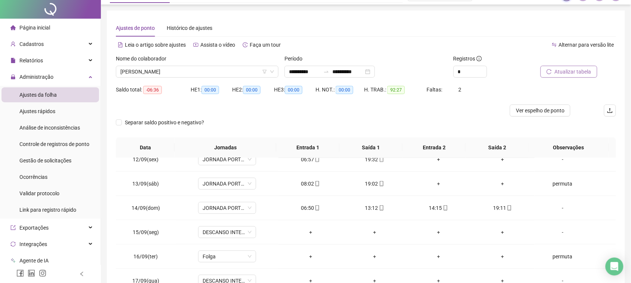
scroll to position [0, 0]
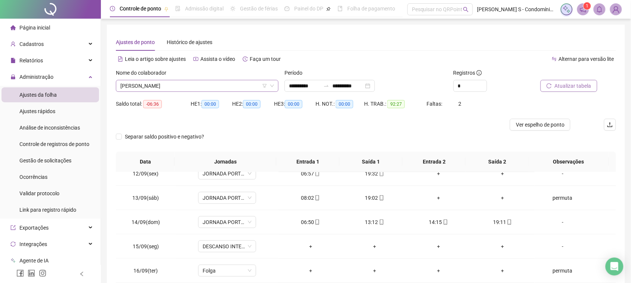
click at [198, 88] on span "[PERSON_NAME]" at bounding box center [197, 85] width 154 height 11
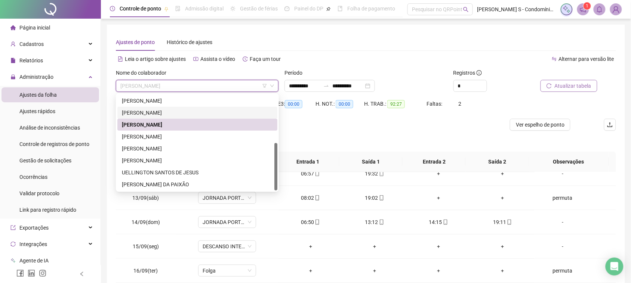
click at [176, 111] on div "[PERSON_NAME]" at bounding box center [197, 113] width 151 height 8
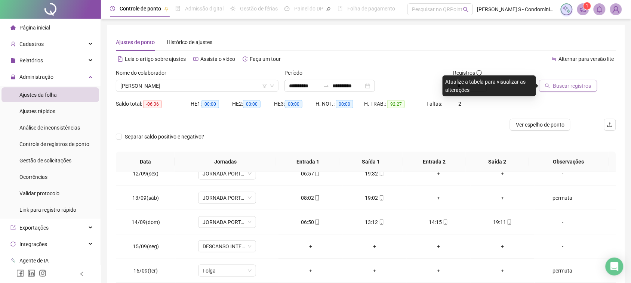
click at [580, 79] on div at bounding box center [567, 74] width 60 height 11
click at [576, 88] on span "Buscar registros" at bounding box center [572, 86] width 38 height 8
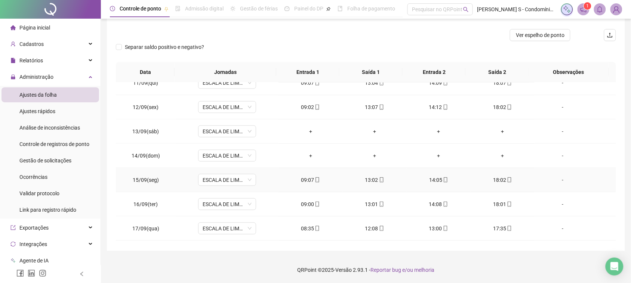
scroll to position [232, 0]
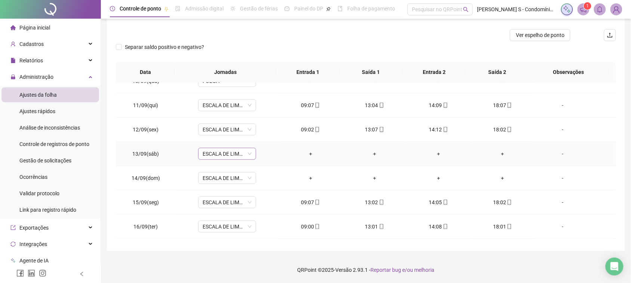
click at [231, 153] on span "ESCALA DE LIMPEZA" at bounding box center [227, 153] width 49 height 11
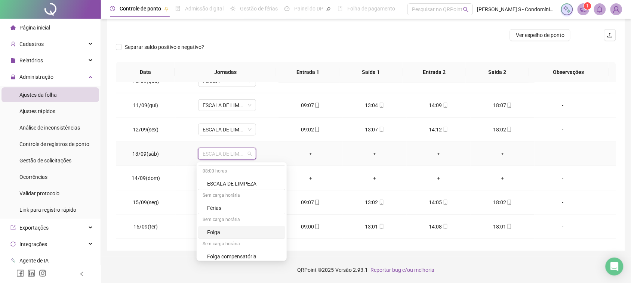
click at [223, 234] on div "Folga" at bounding box center [244, 232] width 74 height 8
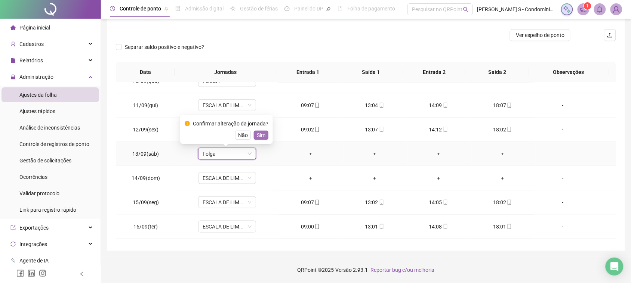
click at [263, 133] on span "Sim" at bounding box center [261, 135] width 9 height 8
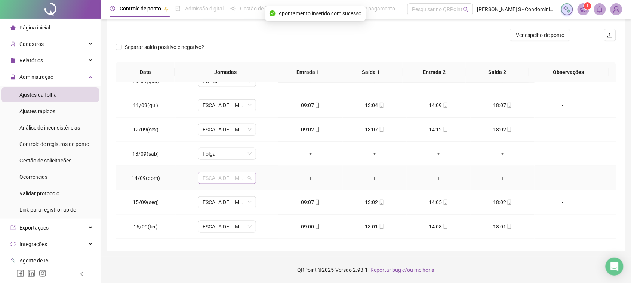
click at [234, 181] on span "ESCALA DE LIMPEZA" at bounding box center [227, 178] width 49 height 11
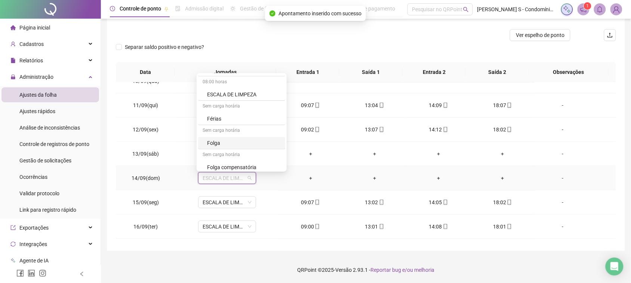
click at [227, 143] on div "Folga" at bounding box center [244, 143] width 74 height 8
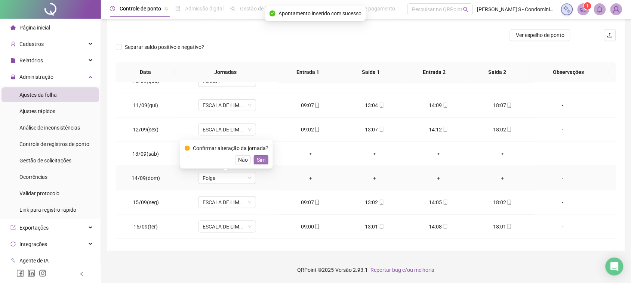
click at [262, 160] on span "Sim" at bounding box center [261, 160] width 9 height 8
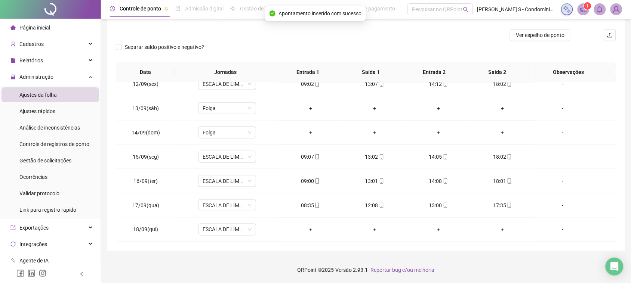
scroll to position [0, 0]
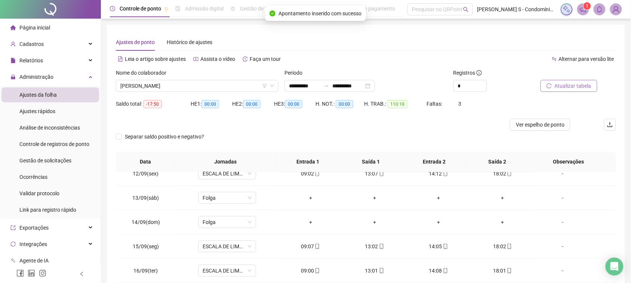
click at [562, 86] on span "Atualizar tabela" at bounding box center [573, 86] width 37 height 8
click at [181, 73] on div "Nome do colaborador" at bounding box center [197, 74] width 163 height 11
click at [183, 90] on span "[PERSON_NAME]" at bounding box center [197, 85] width 154 height 11
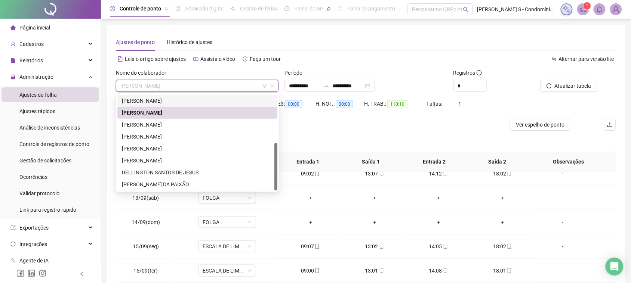
click at [172, 98] on div "[PERSON_NAME]" at bounding box center [197, 101] width 151 height 8
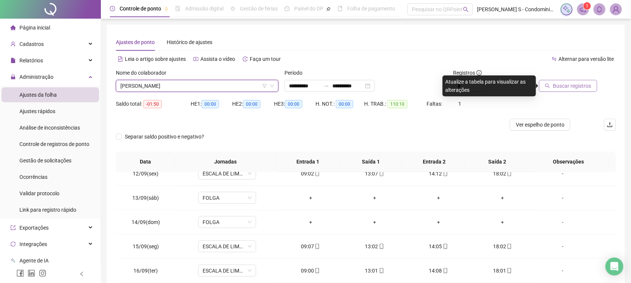
click at [568, 88] on span "Buscar registros" at bounding box center [572, 86] width 38 height 8
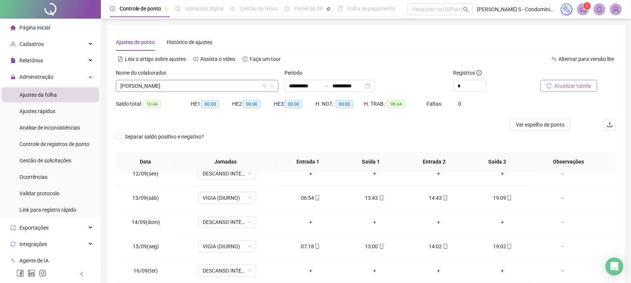
click at [202, 80] on div "Nome do colaborador [PERSON_NAME]" at bounding box center [197, 80] width 163 height 23
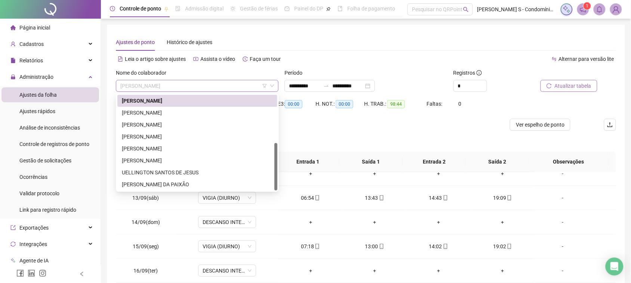
click at [203, 90] on span "[PERSON_NAME]" at bounding box center [197, 85] width 154 height 11
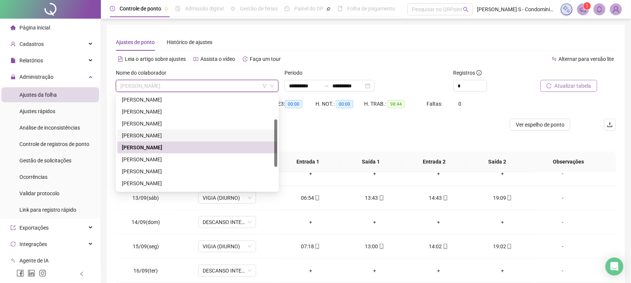
click at [163, 135] on div "[PERSON_NAME]" at bounding box center [197, 136] width 151 height 8
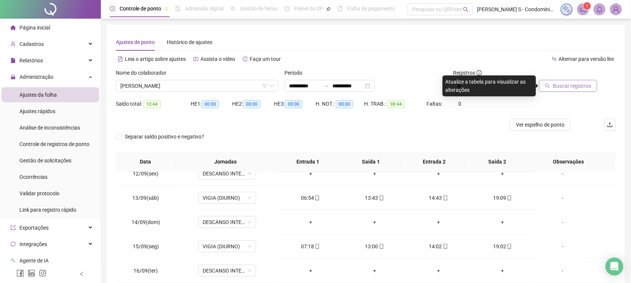
click at [586, 85] on span "Buscar registros" at bounding box center [572, 86] width 38 height 8
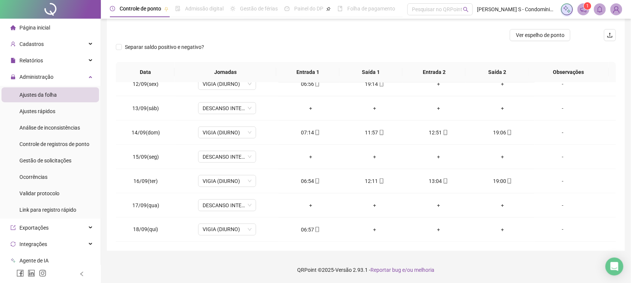
scroll to position [0, 0]
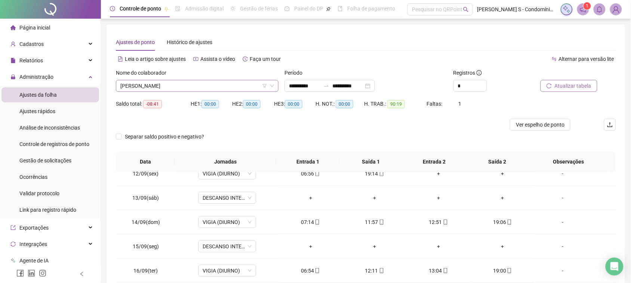
click at [151, 89] on span "[PERSON_NAME]" at bounding box center [197, 85] width 154 height 11
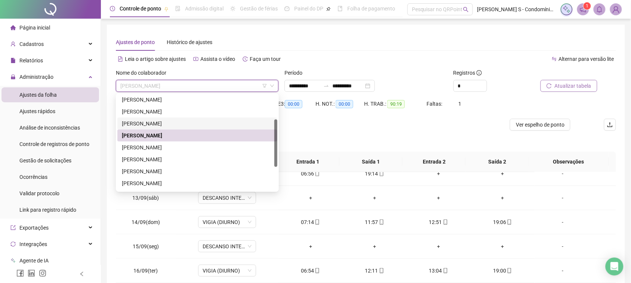
click at [148, 126] on div "[PERSON_NAME]" at bounding box center [197, 124] width 151 height 8
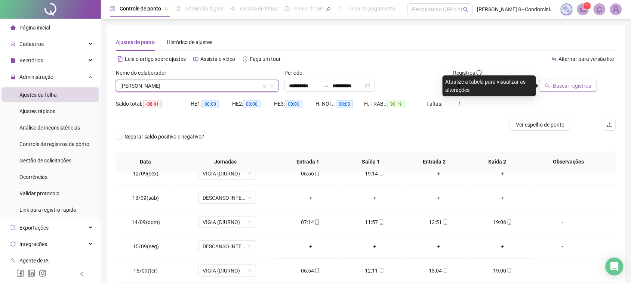
click at [576, 84] on span "Buscar registros" at bounding box center [572, 86] width 38 height 8
